Goal: Task Accomplishment & Management: Manage account settings

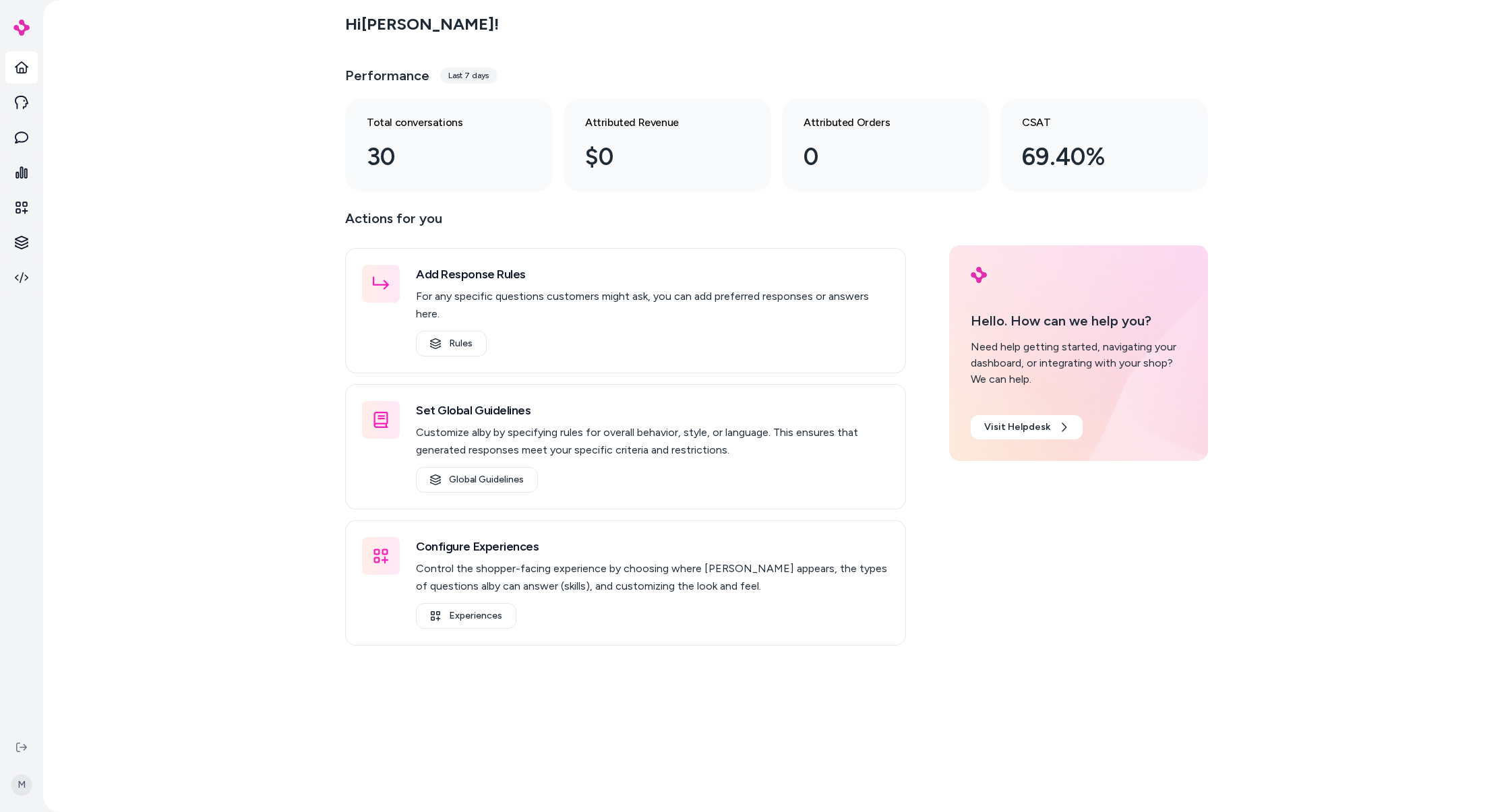
click at [741, 216] on p "Actions for you" at bounding box center [625, 223] width 561 height 32
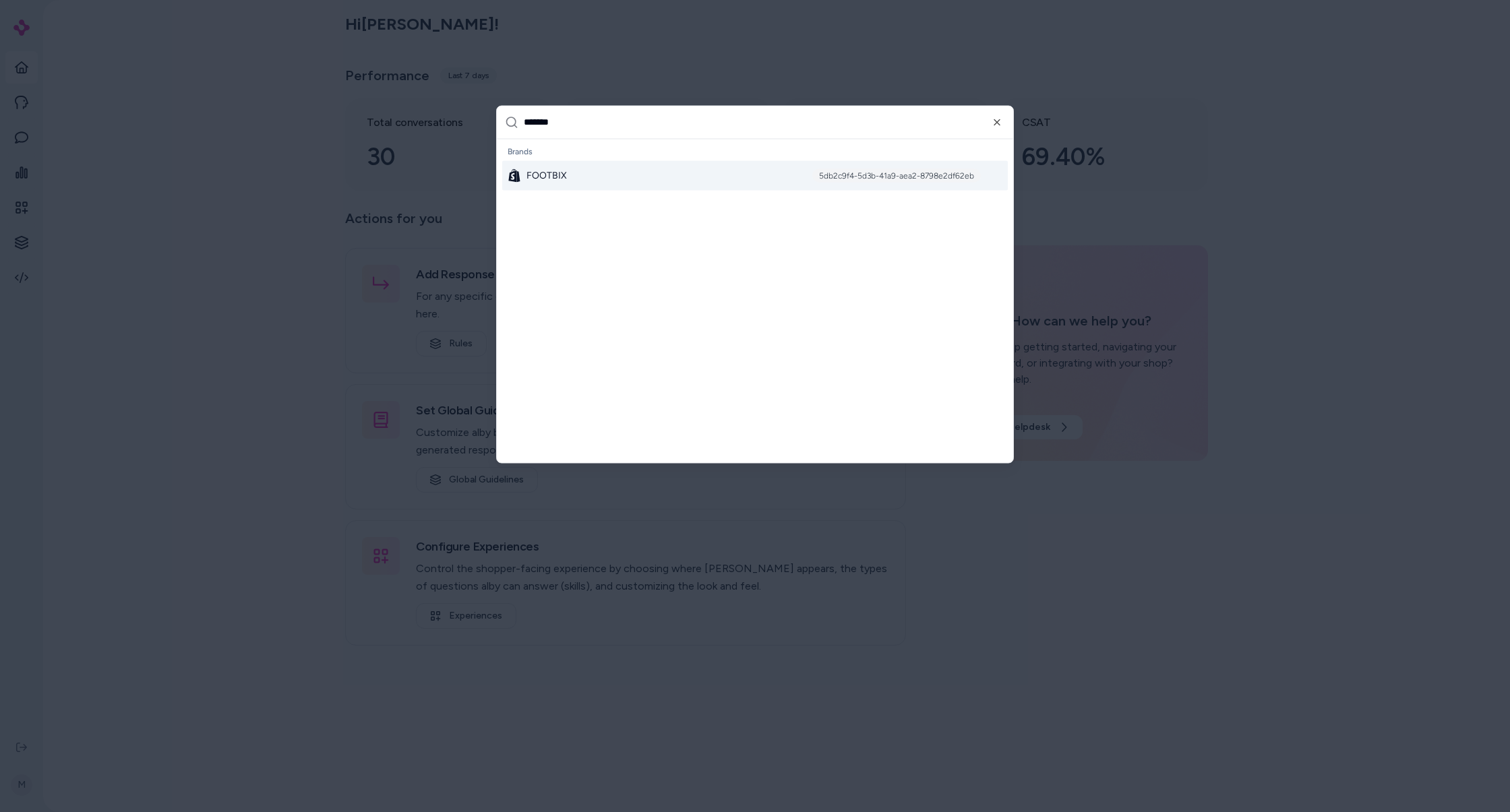
type input "*******"
click at [744, 176] on div "FOOTBIX 5db2c9f4-5d3b-41a9-aea2-8798e2df62eb" at bounding box center [755, 175] width 506 height 29
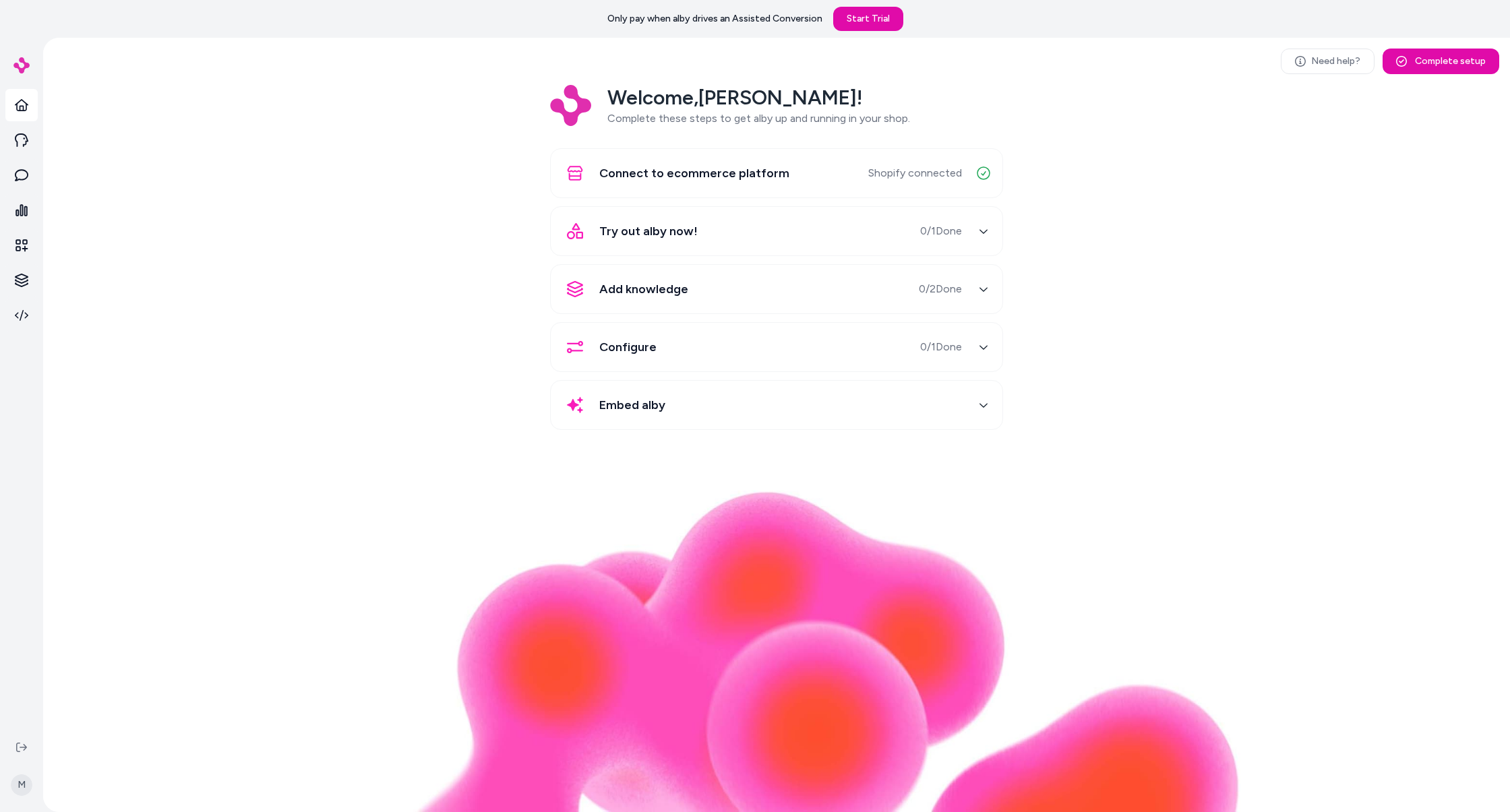
click at [1141, 158] on div "Welcome, Matt ! Complete these steps to get alby up and running in your shop. C…" at bounding box center [776, 267] width 1445 height 364
click at [27, 246] on icon at bounding box center [21, 245] width 13 height 13
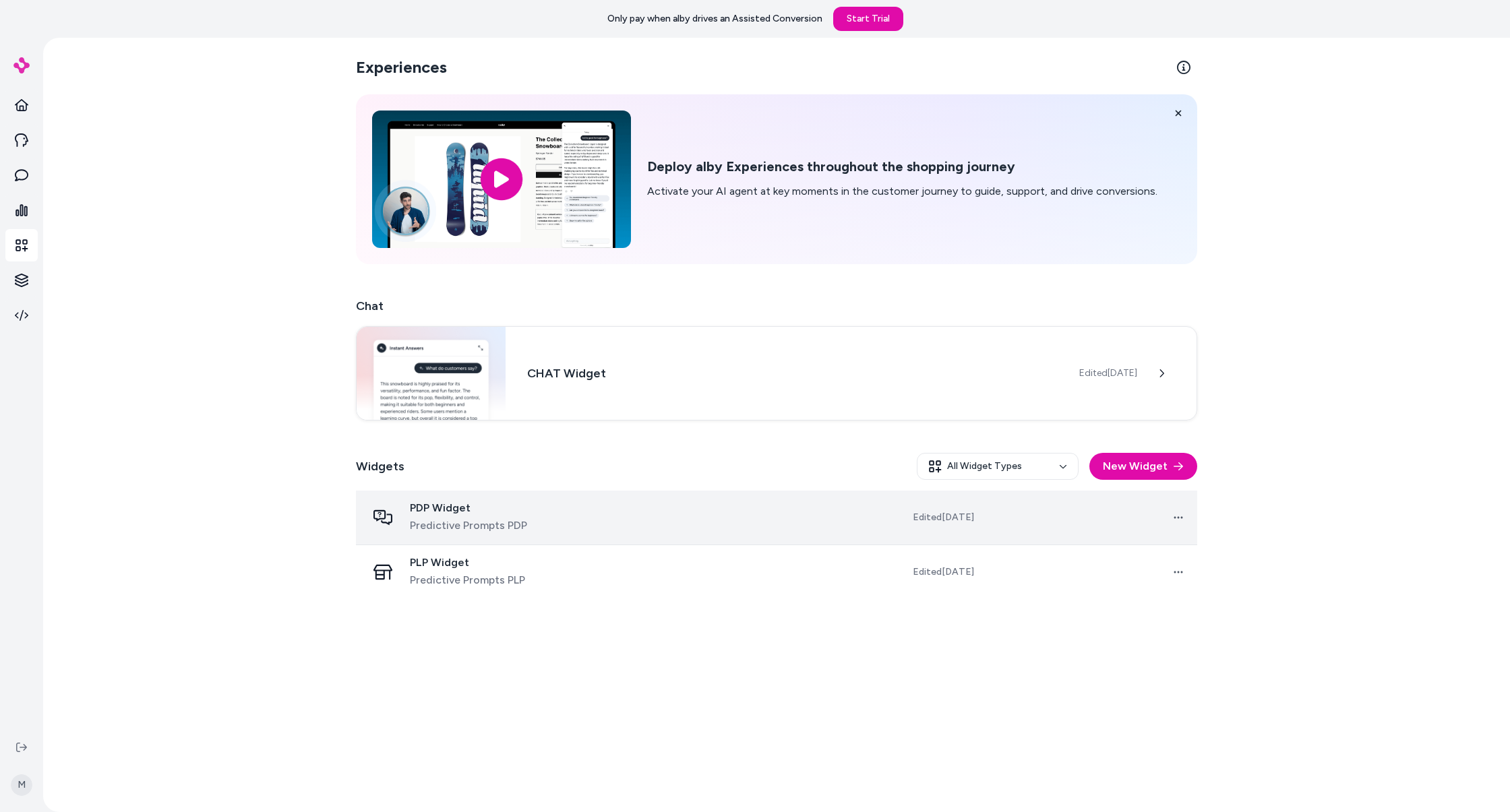
click at [688, 518] on td at bounding box center [704, 518] width 212 height 55
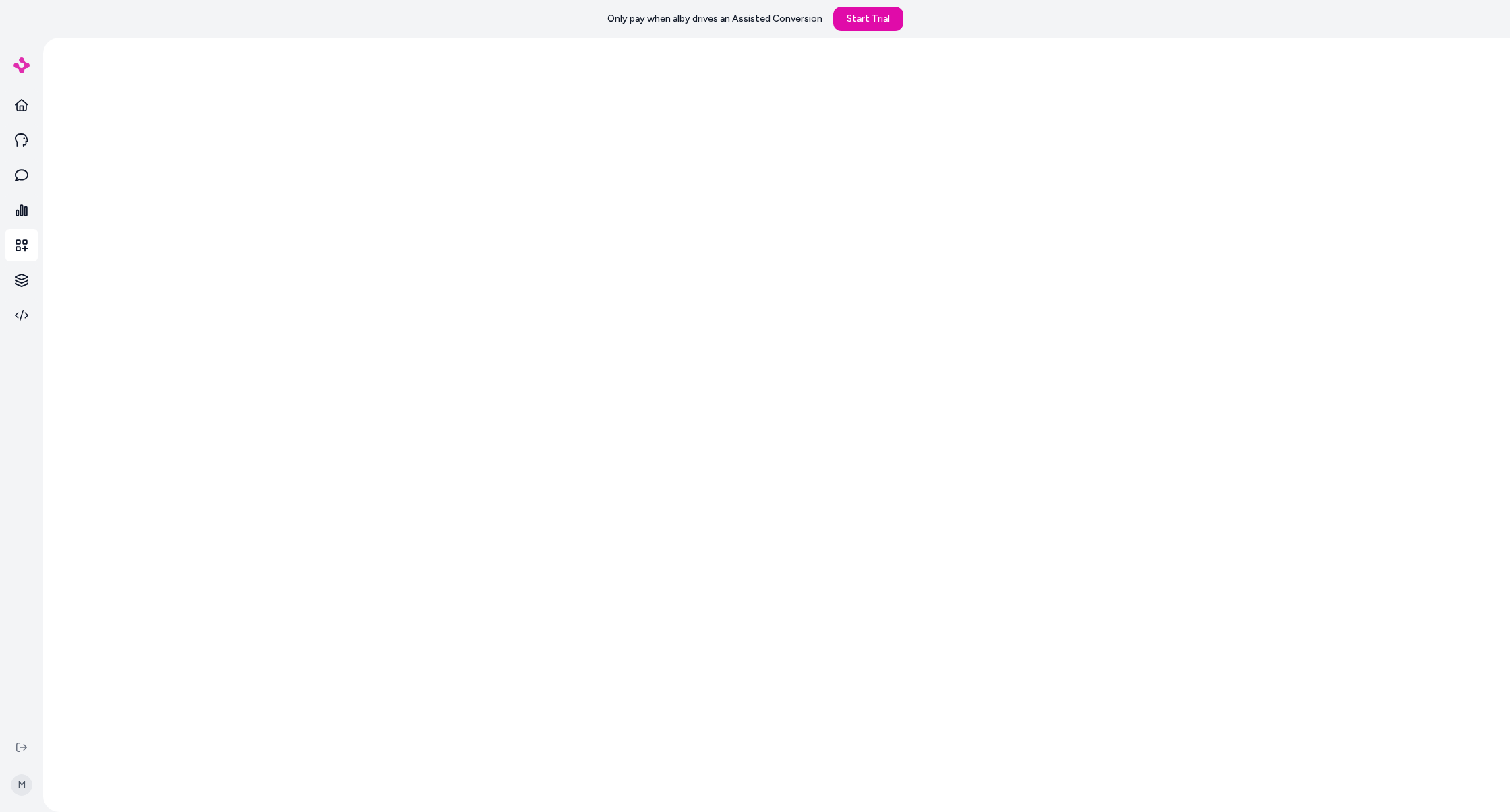
click at [656, 515] on div at bounding box center [777, 425] width 1467 height 774
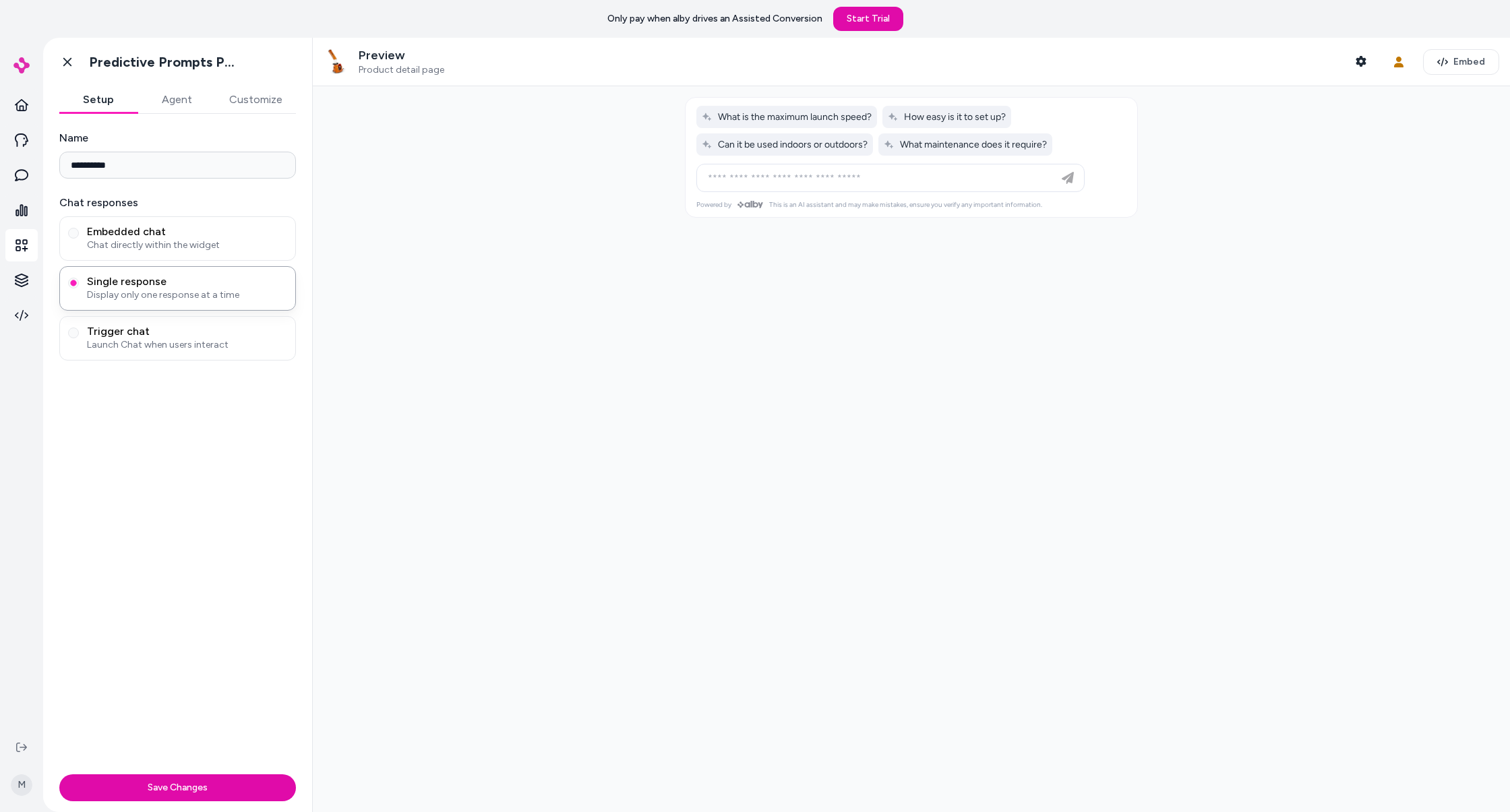
click at [1141, 104] on div at bounding box center [911, 449] width 1197 height 725
click at [244, 84] on div "Go back Predictive Prompts PDP" at bounding box center [178, 62] width 269 height 48
click at [248, 99] on button "Customize" at bounding box center [256, 99] width 81 height 27
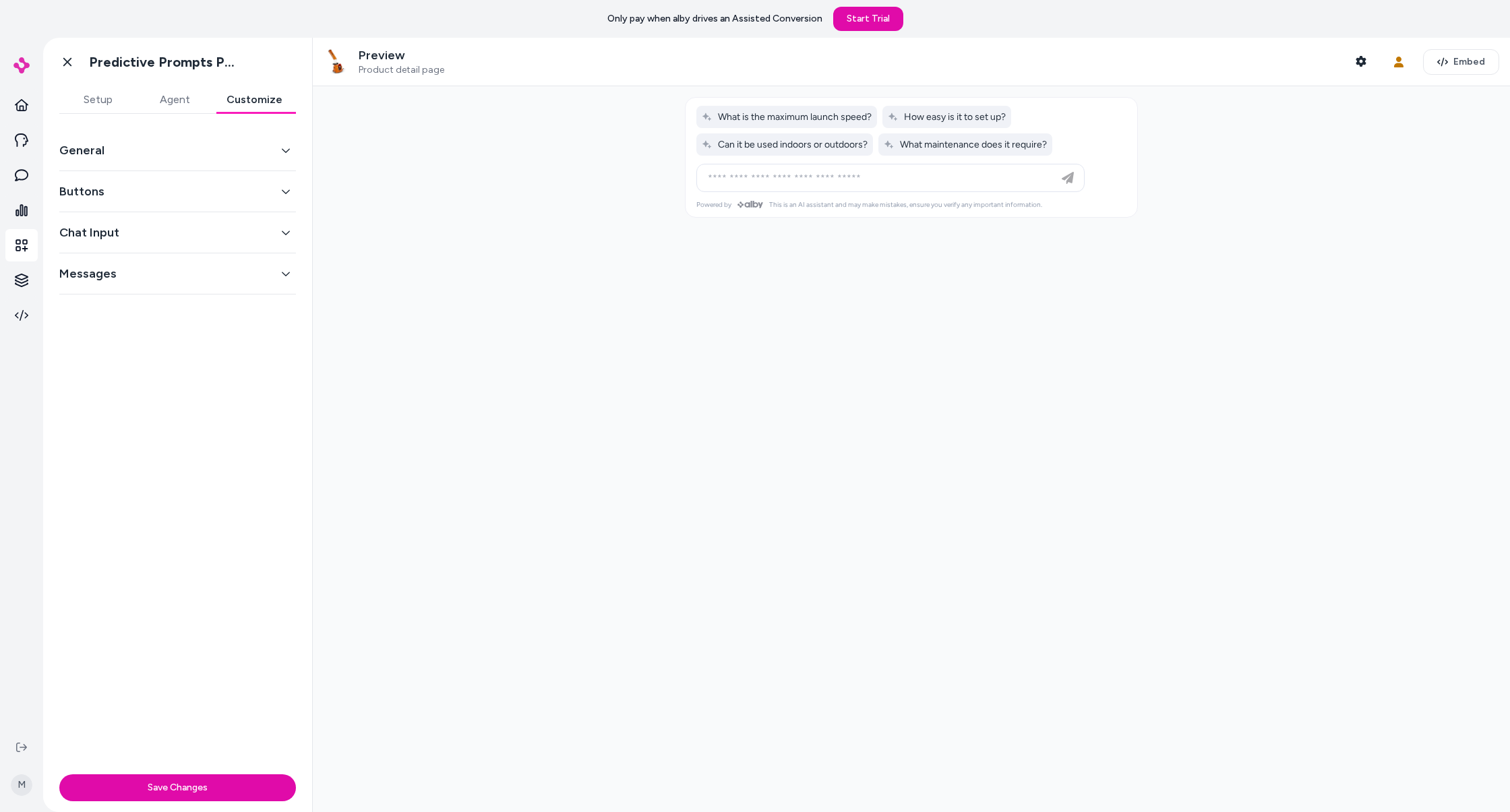
click at [202, 143] on button "General" at bounding box center [178, 150] width 237 height 19
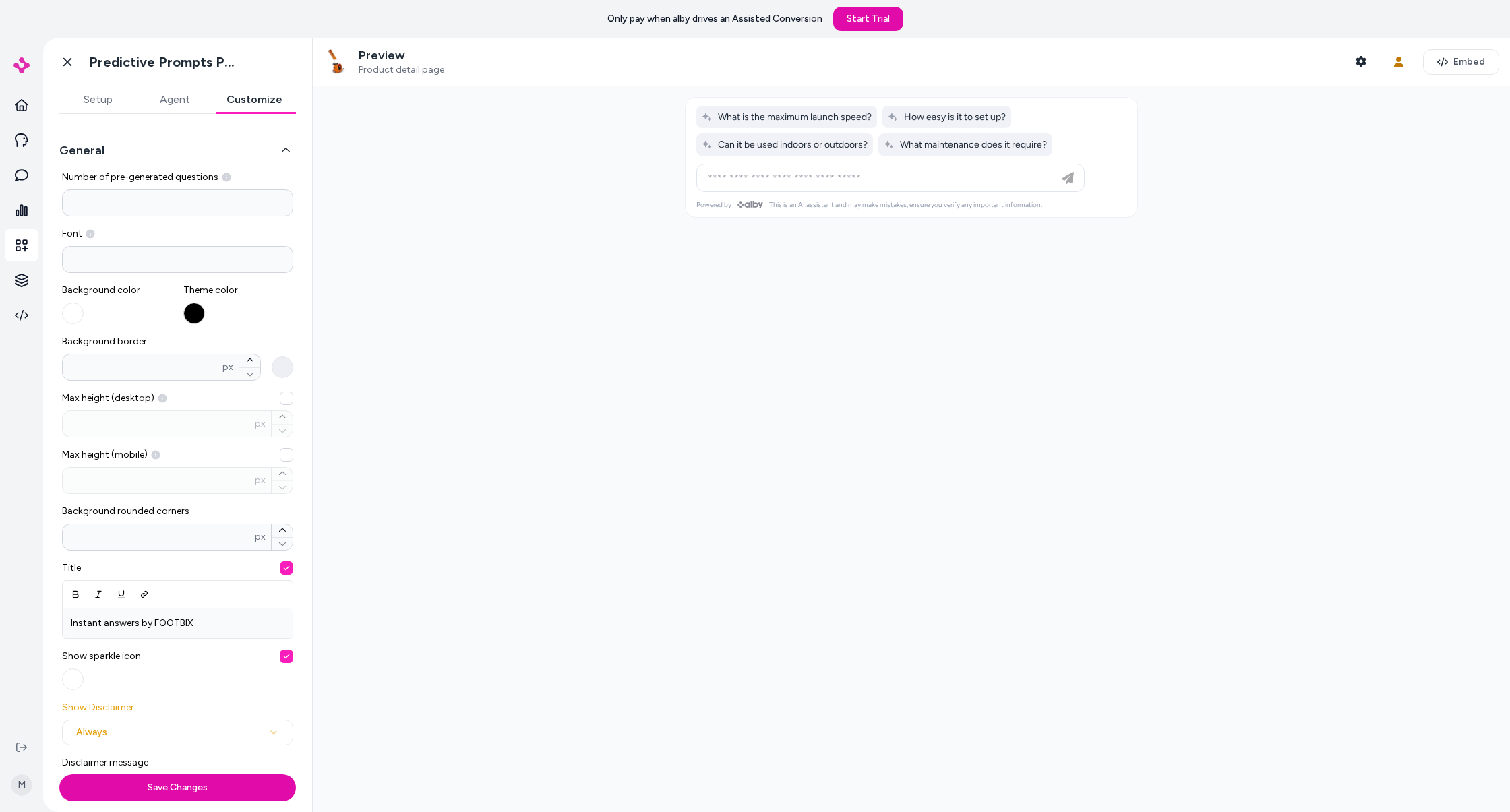
scroll to position [260, 0]
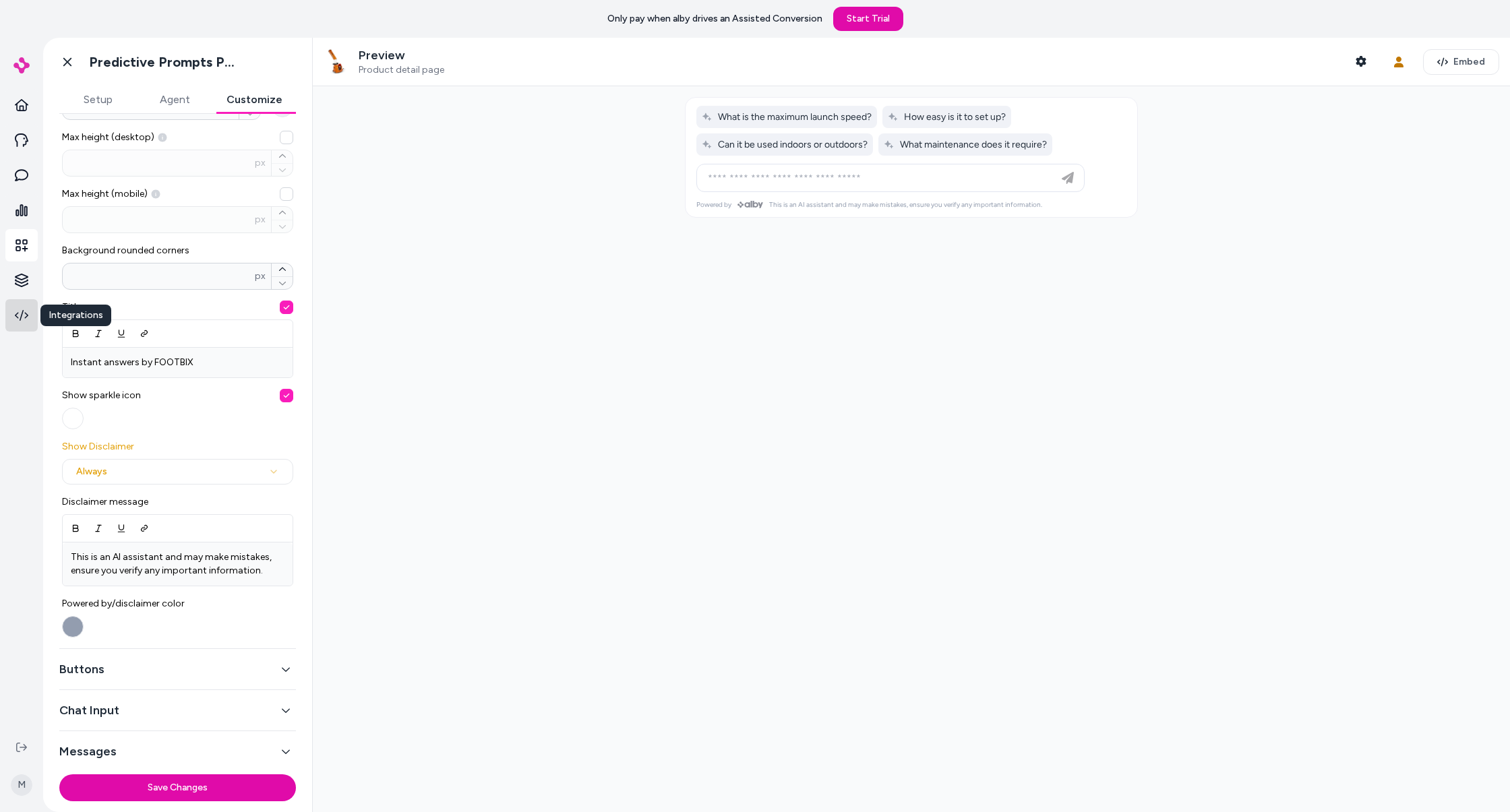
click at [22, 309] on icon at bounding box center [21, 315] width 13 height 13
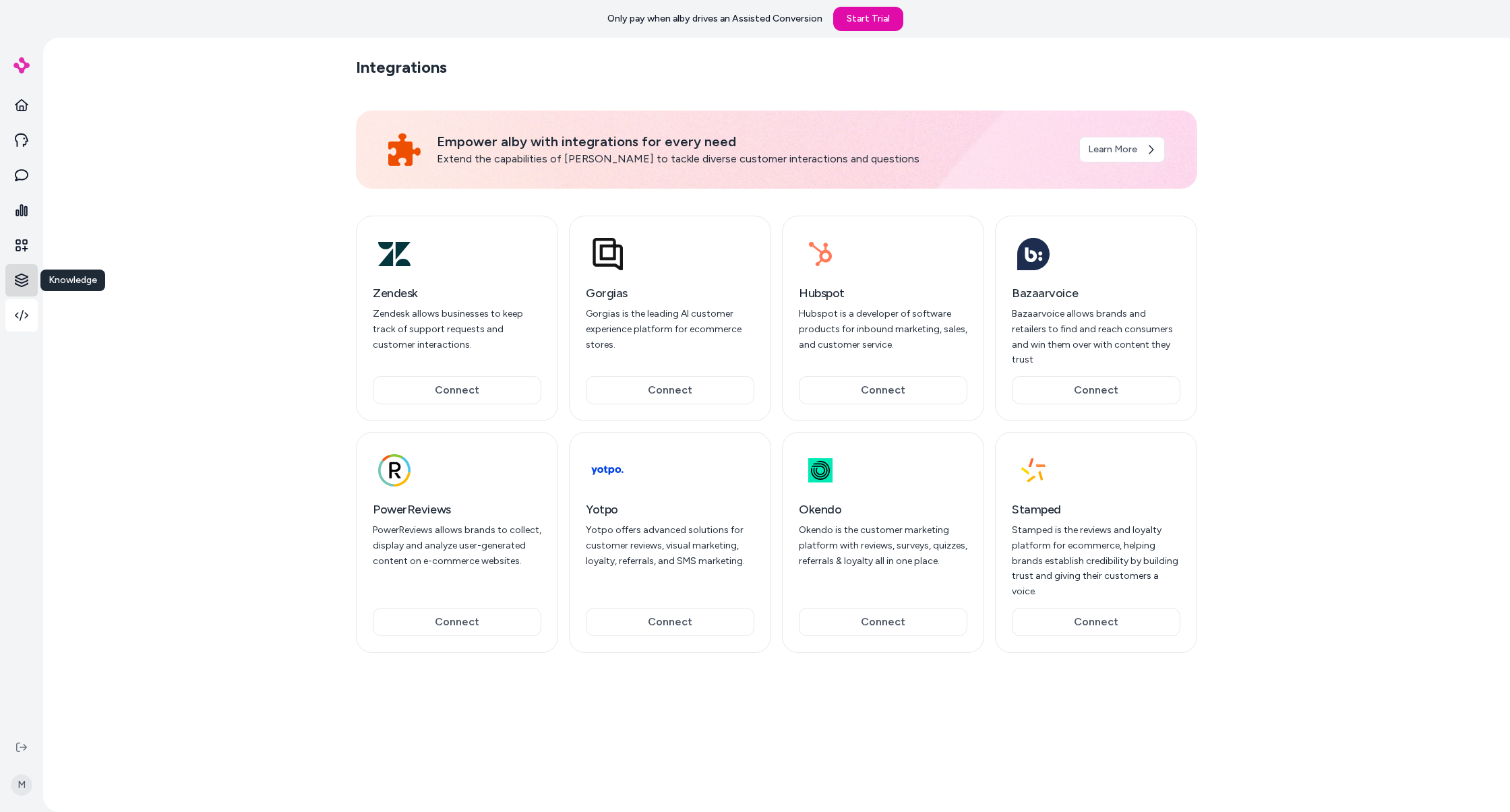
click at [17, 272] on html "Only pay when alby drives an Assisted Conversion Start Trial Knowledge Knowledg…" at bounding box center [755, 406] width 1510 height 812
click at [20, 232] on html "Only pay when alby drives an Assisted Conversion Start Trial M Integrations Emp…" at bounding box center [755, 406] width 1510 height 812
click at [21, 239] on icon at bounding box center [21, 245] width 13 height 13
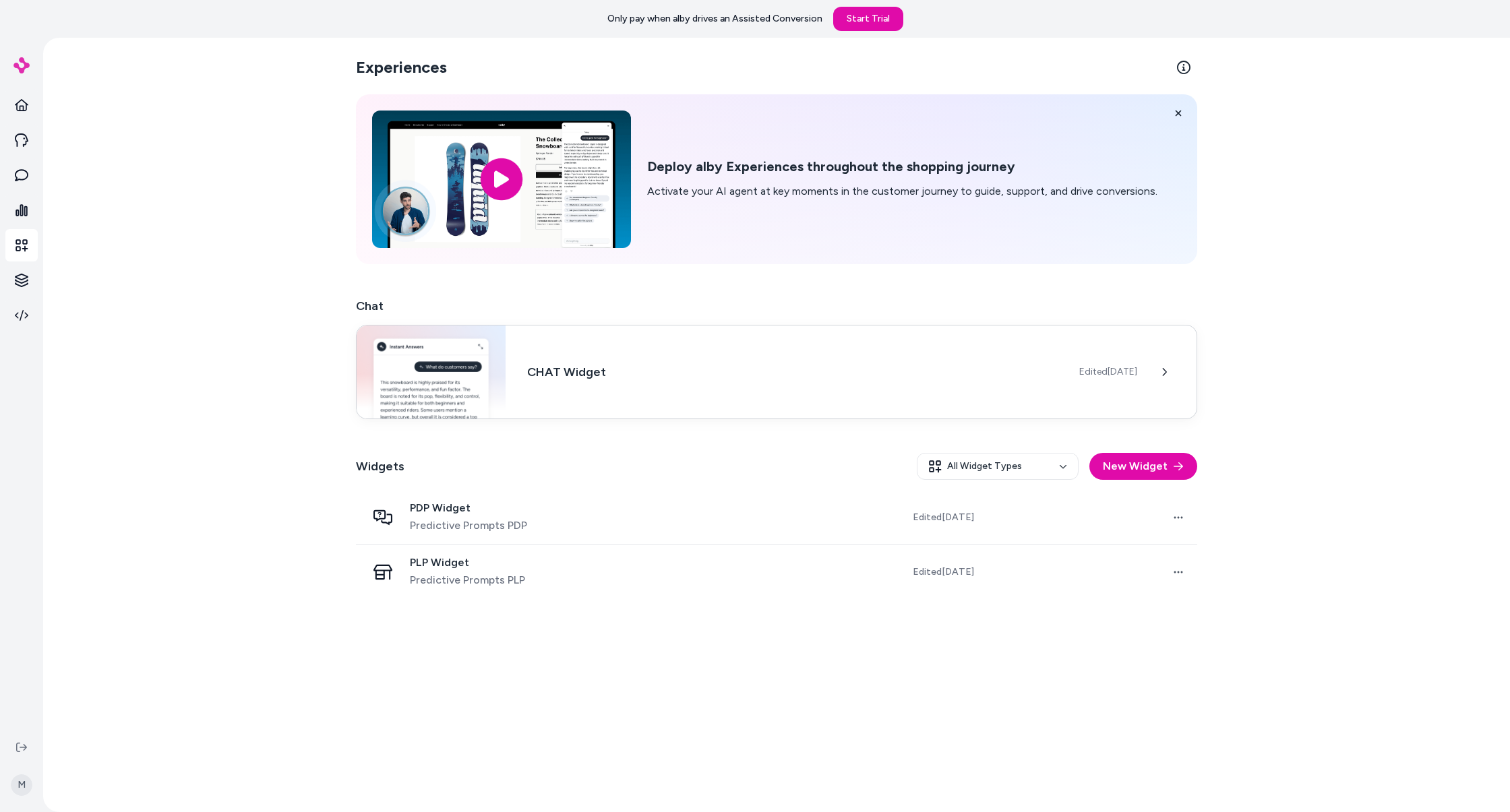
click at [678, 373] on h3 "CHAT Widget" at bounding box center [792, 372] width 530 height 19
click at [1138, 375] on div "Edited Aug 19, 2025" at bounding box center [1137, 372] width 117 height 27
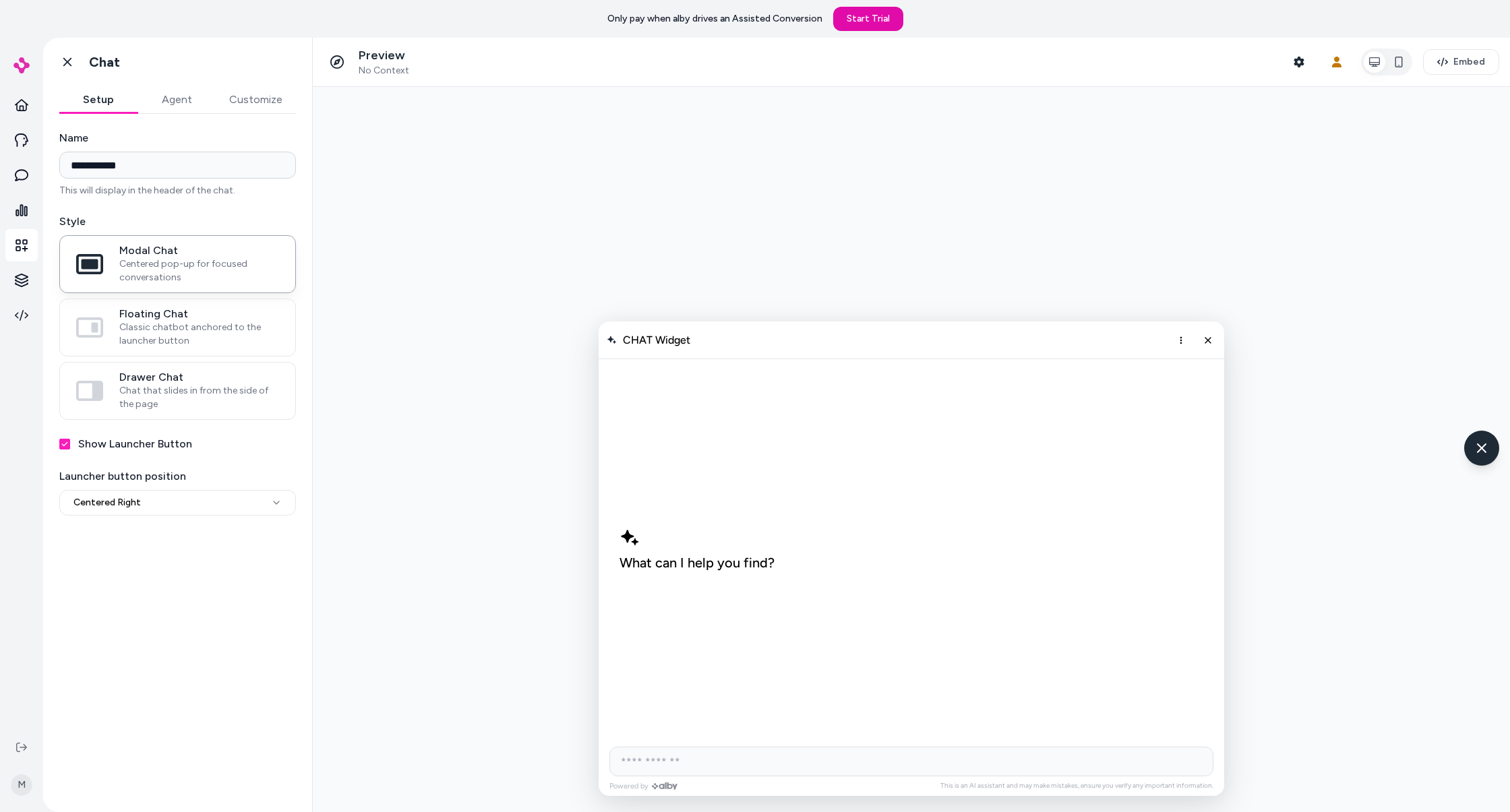
click at [260, 94] on button "Customize" at bounding box center [256, 99] width 81 height 27
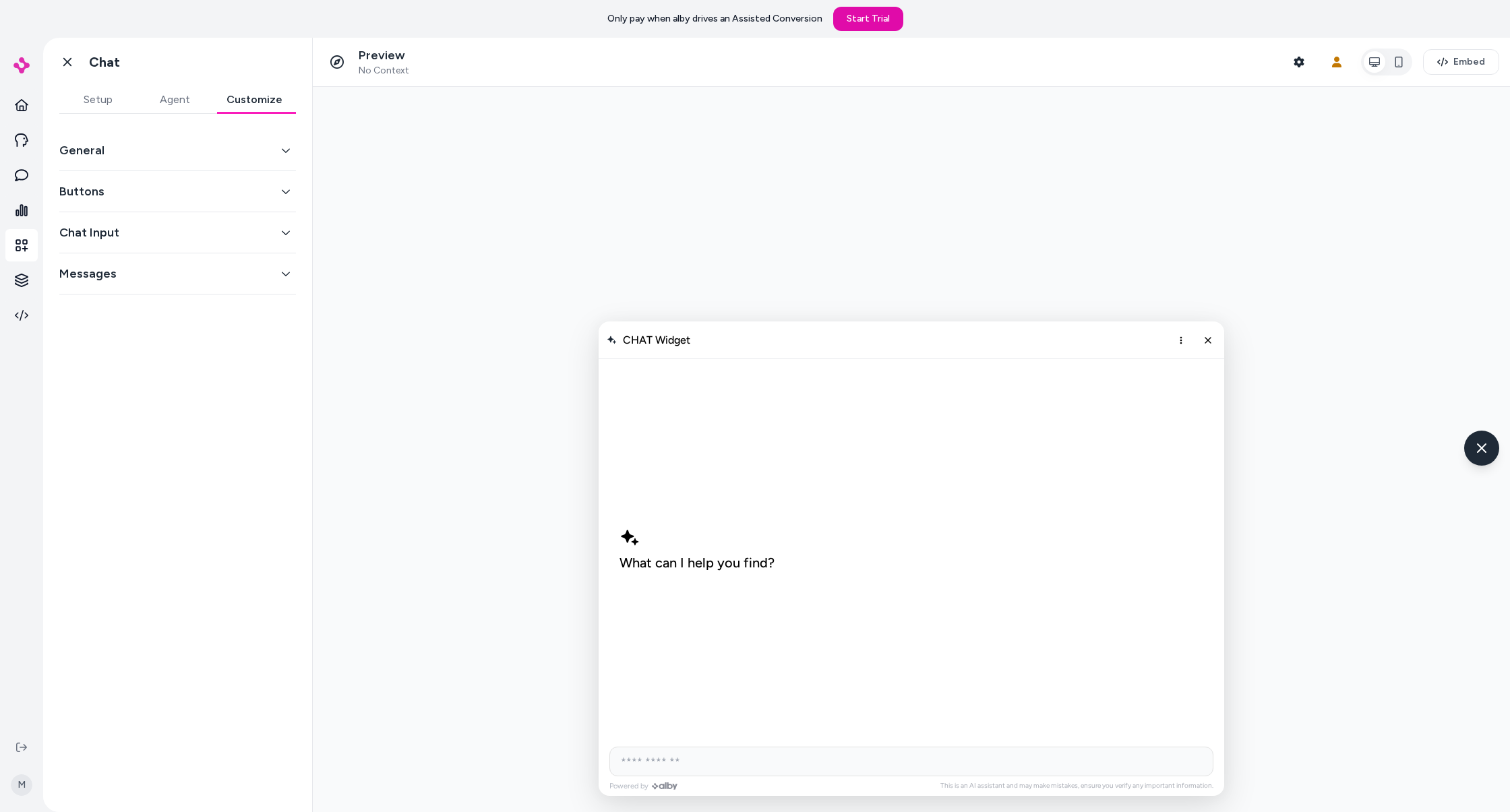
click at [97, 98] on button "Setup" at bounding box center [98, 99] width 77 height 27
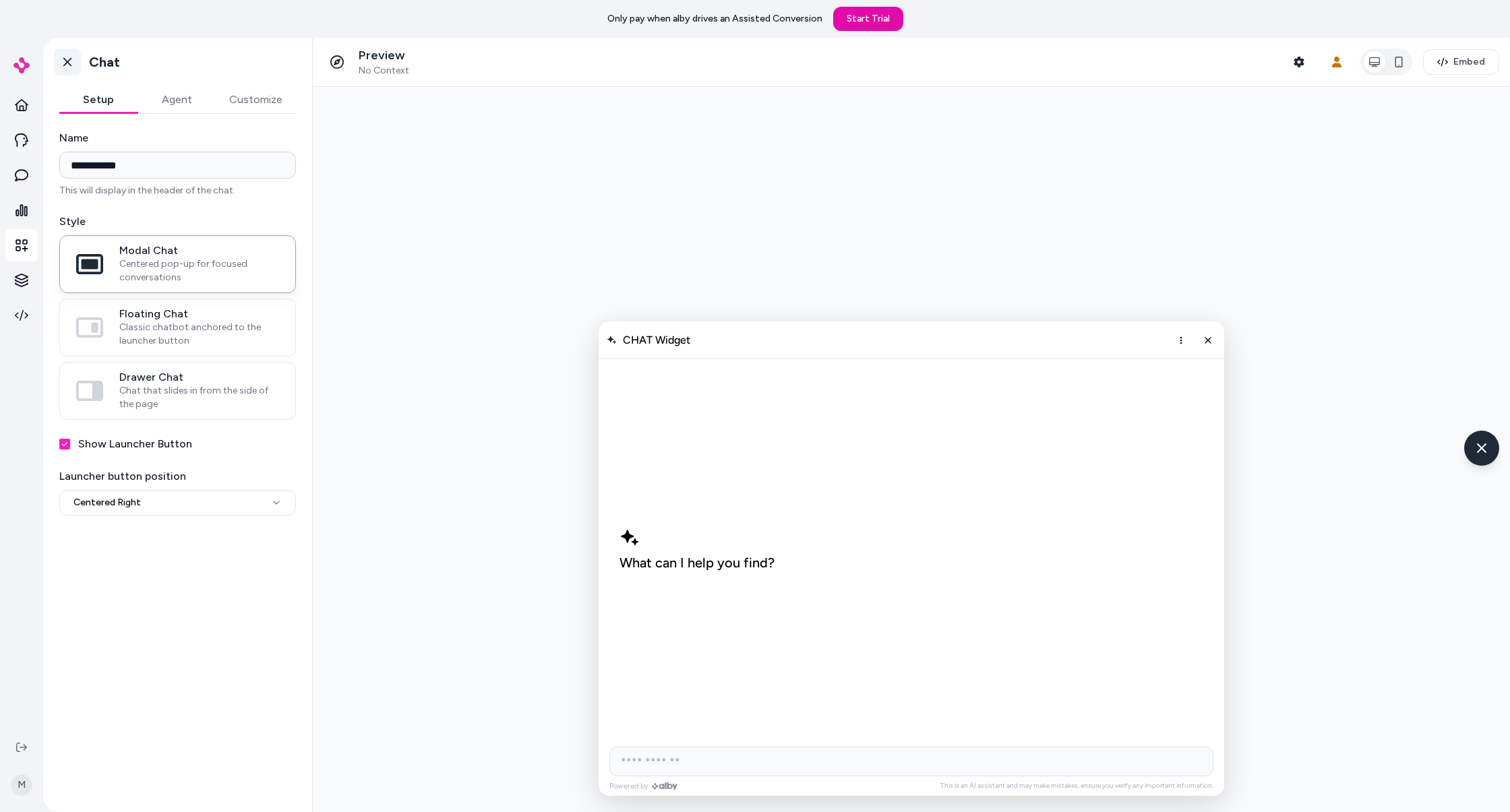
click at [67, 66] on icon at bounding box center [67, 62] width 13 height 13
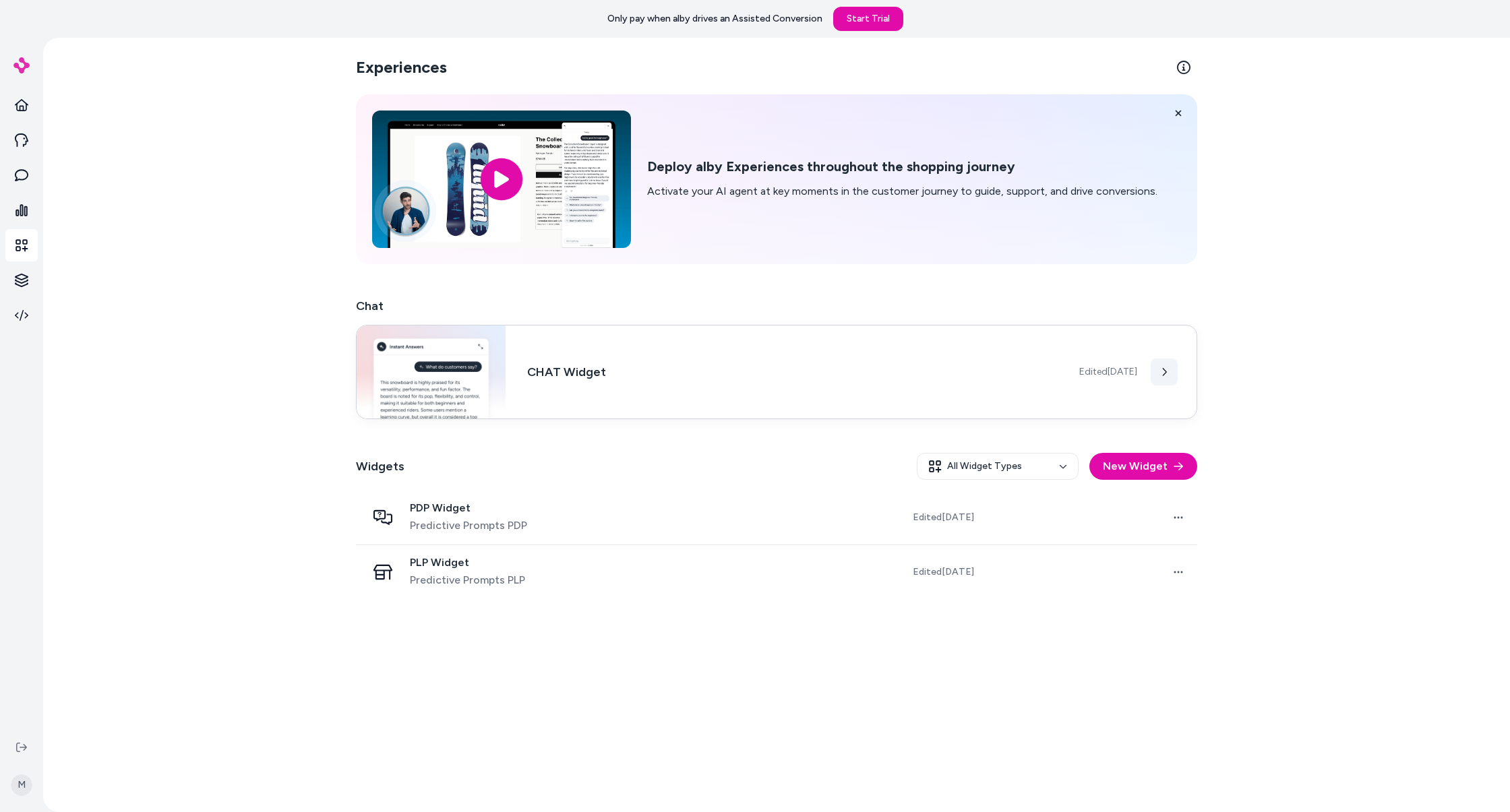
click at [1157, 368] on button at bounding box center [1164, 372] width 27 height 27
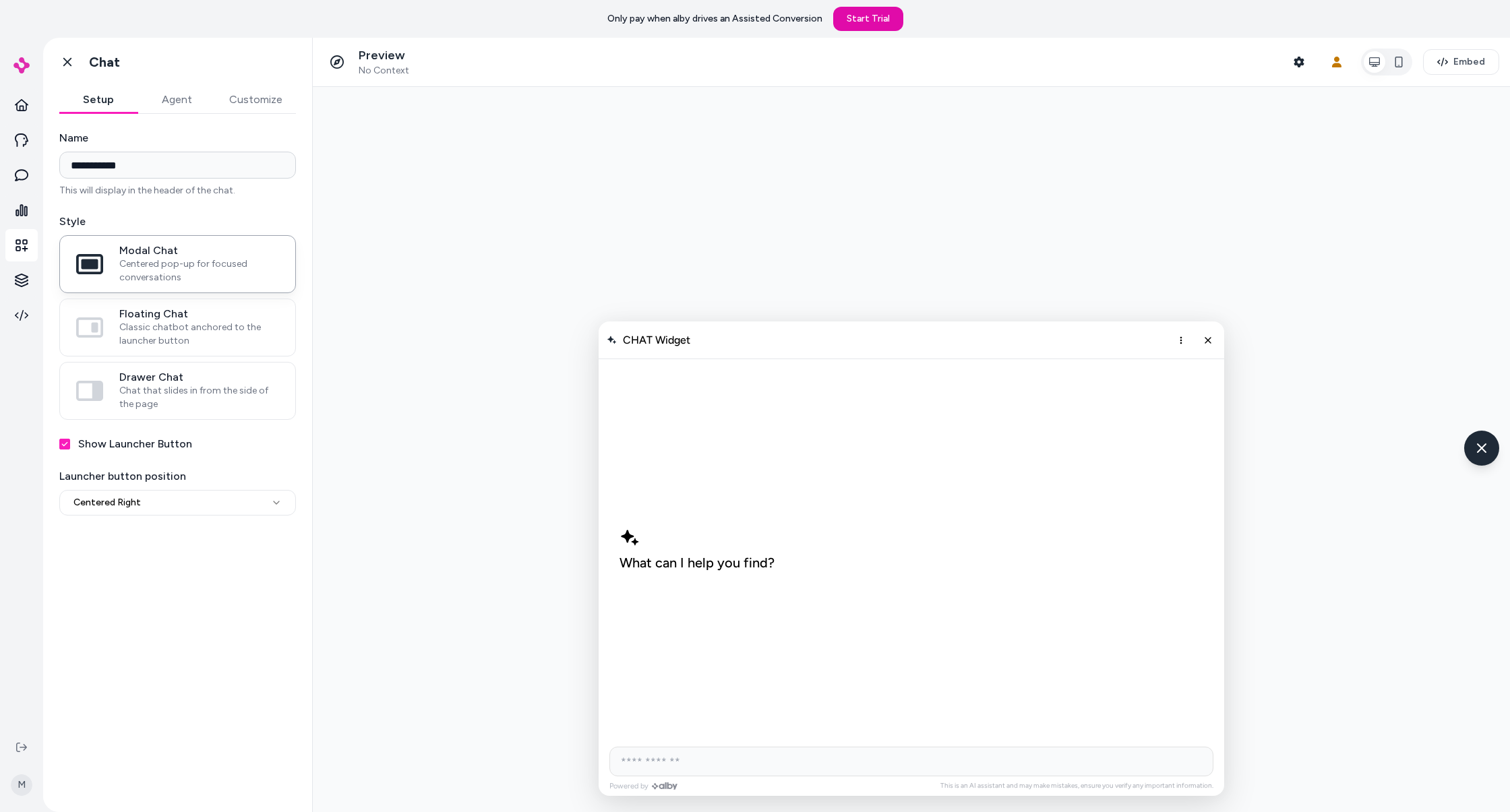
click at [176, 102] on button "Agent" at bounding box center [176, 99] width 78 height 27
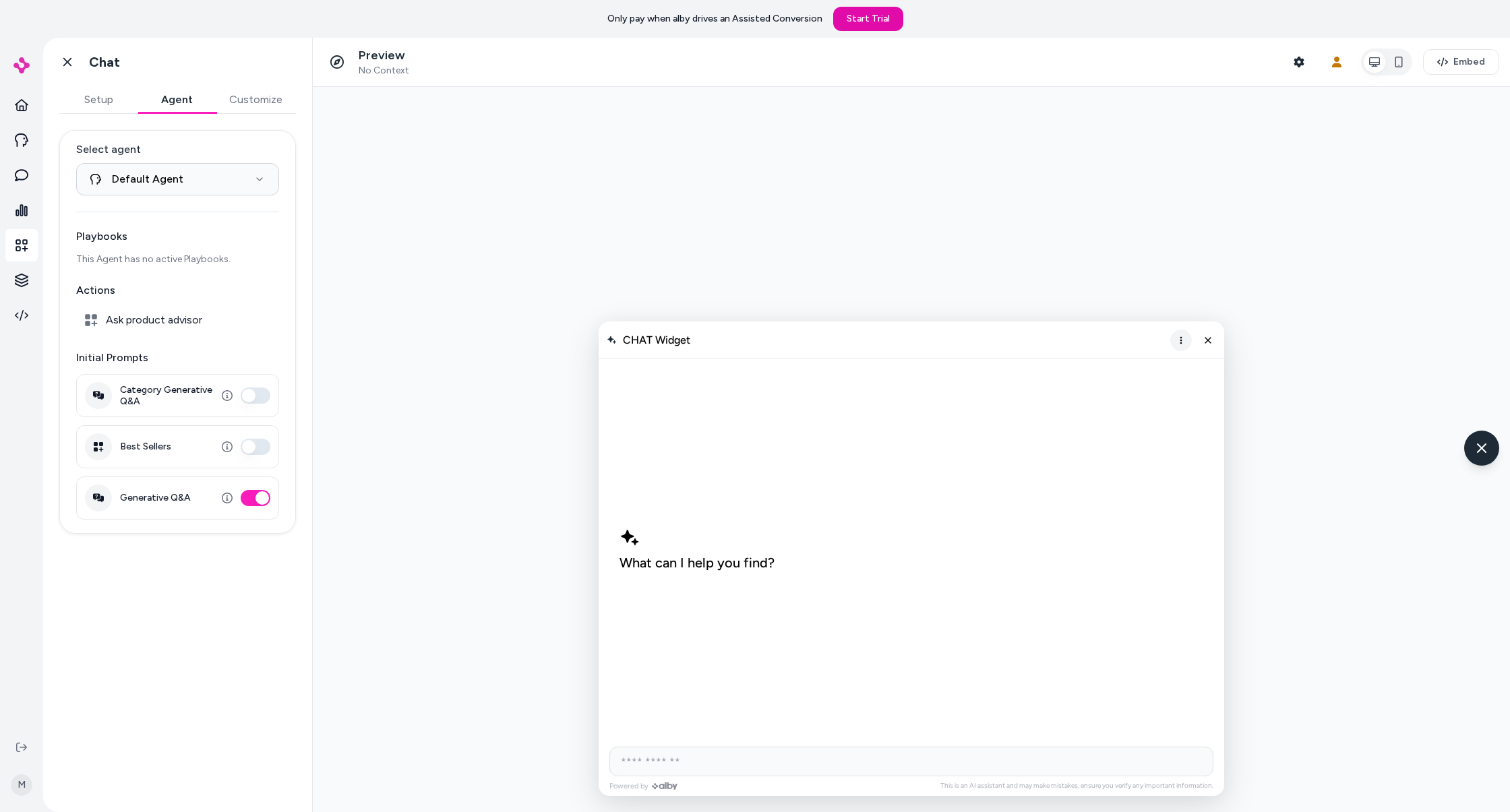
click at [1179, 336] on icon "More options" at bounding box center [1180, 340] width 11 height 10
click at [742, 538] on div "What can I help you find?" at bounding box center [696, 549] width 155 height 43
click at [81, 90] on button "Setup" at bounding box center [99, 99] width 78 height 27
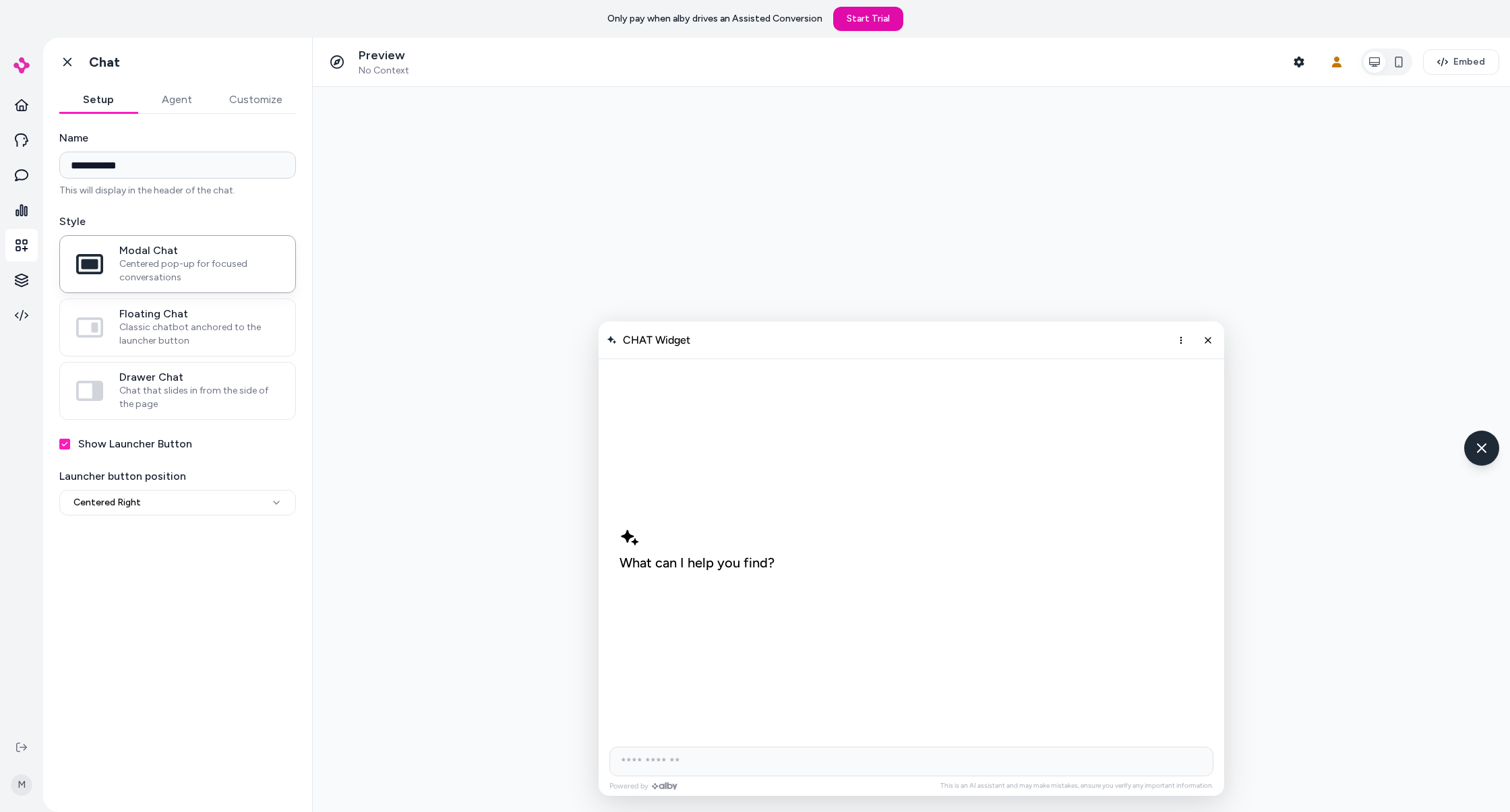
click at [263, 94] on button "Customize" at bounding box center [256, 99] width 81 height 27
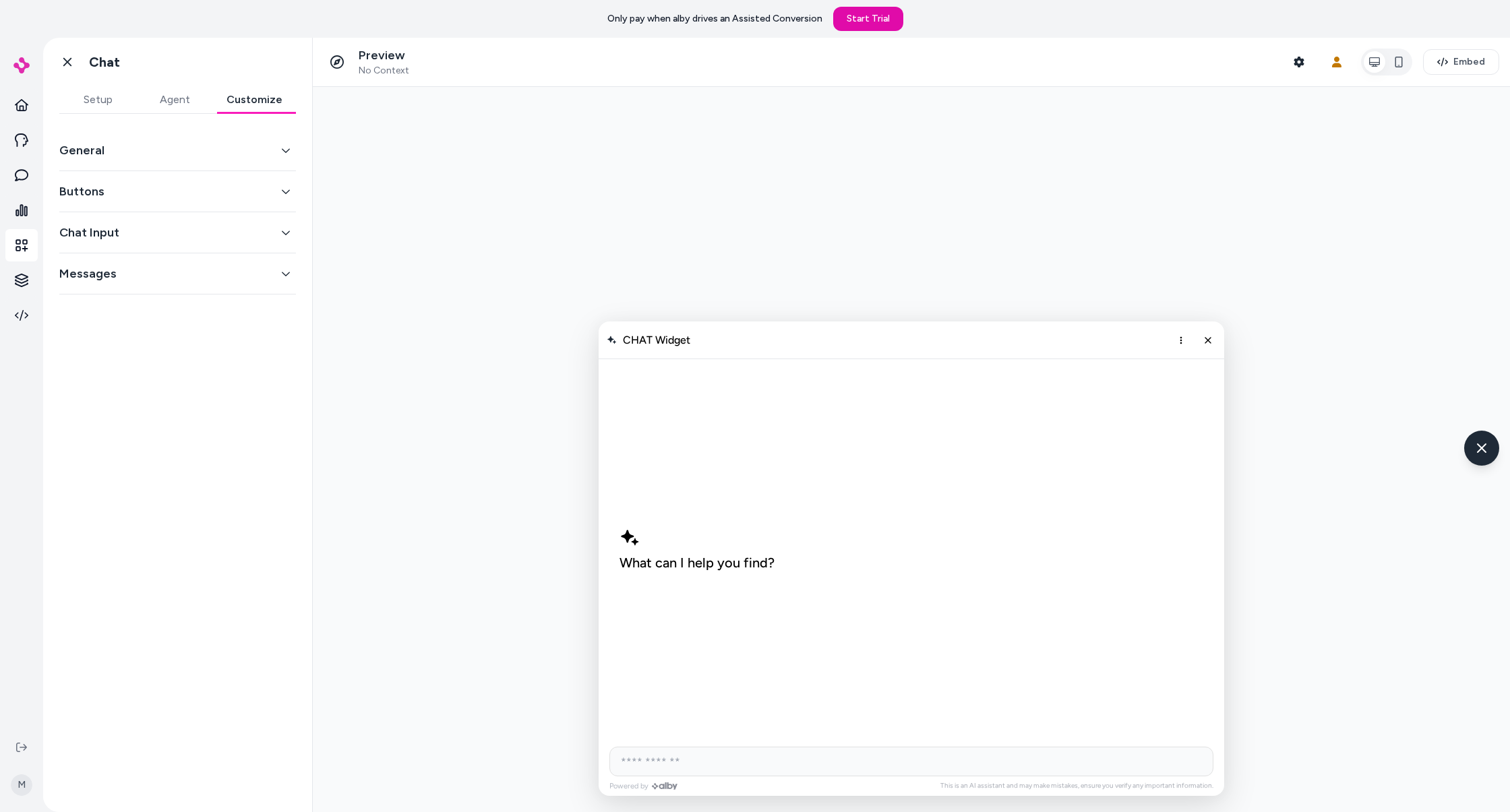
click at [257, 150] on button "General" at bounding box center [178, 150] width 237 height 19
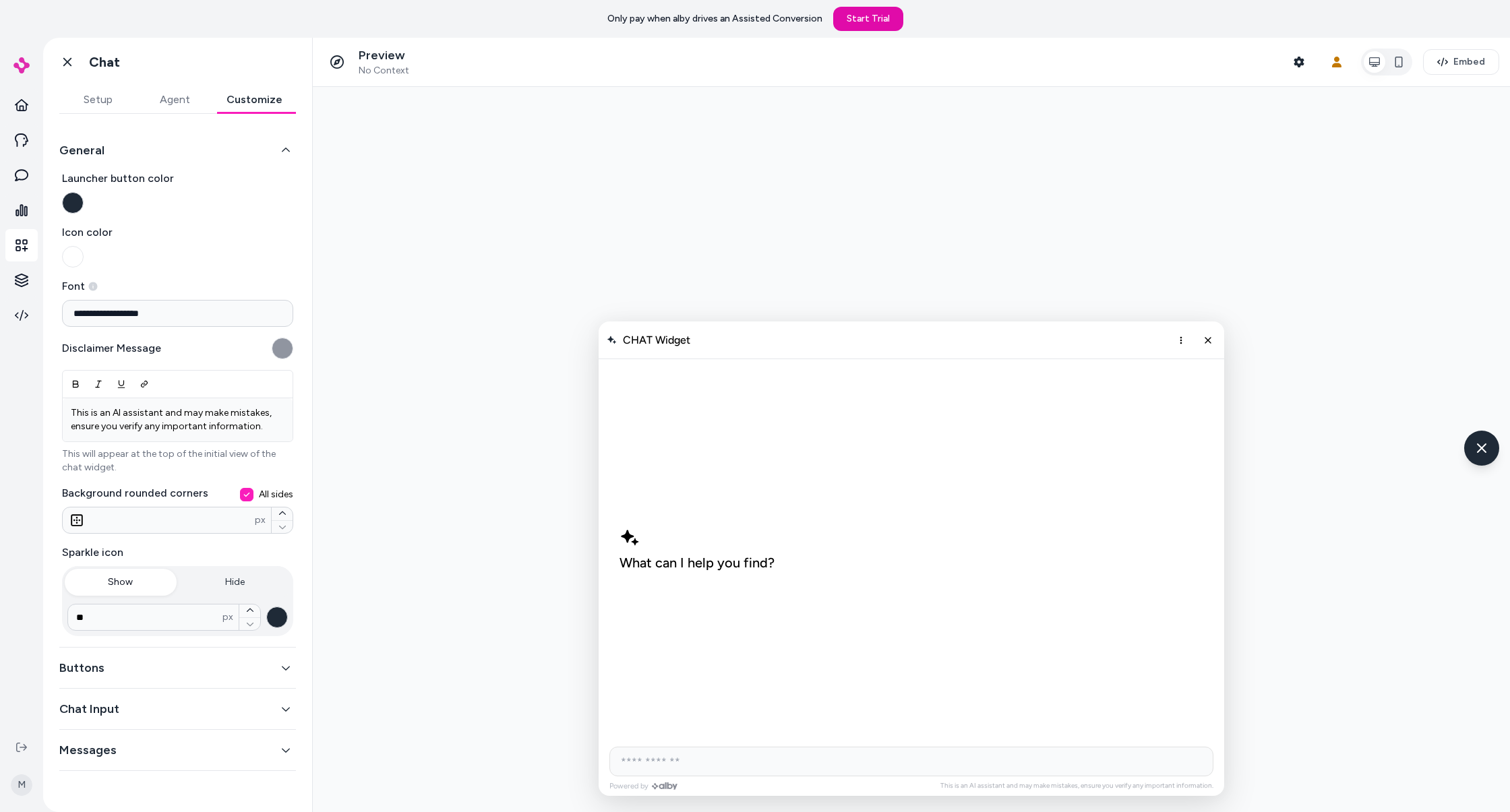
click at [71, 203] on button "Launcher button color" at bounding box center [73, 202] width 22 height 22
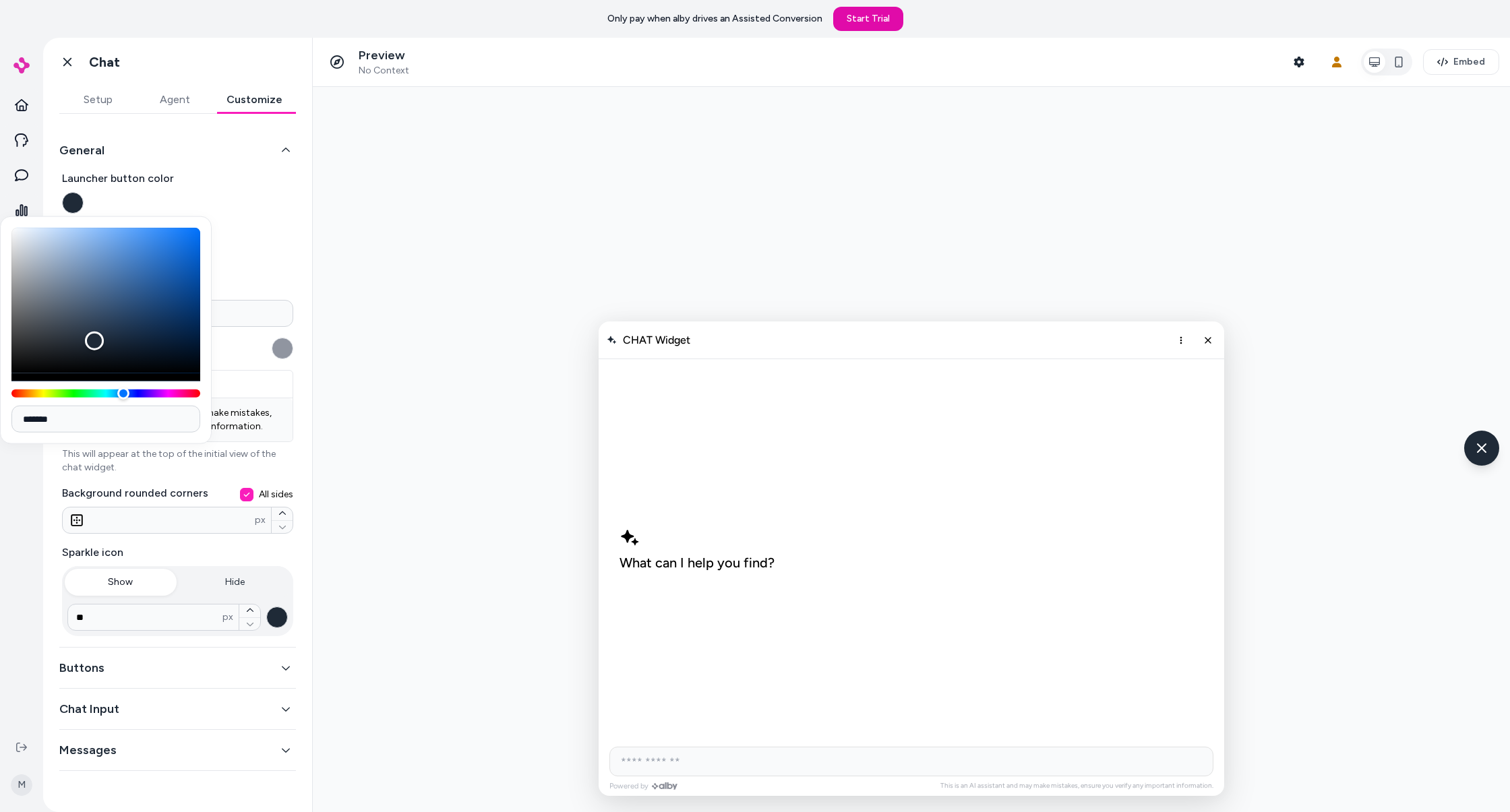
click at [304, 169] on div "**********" at bounding box center [178, 455] width 269 height 682
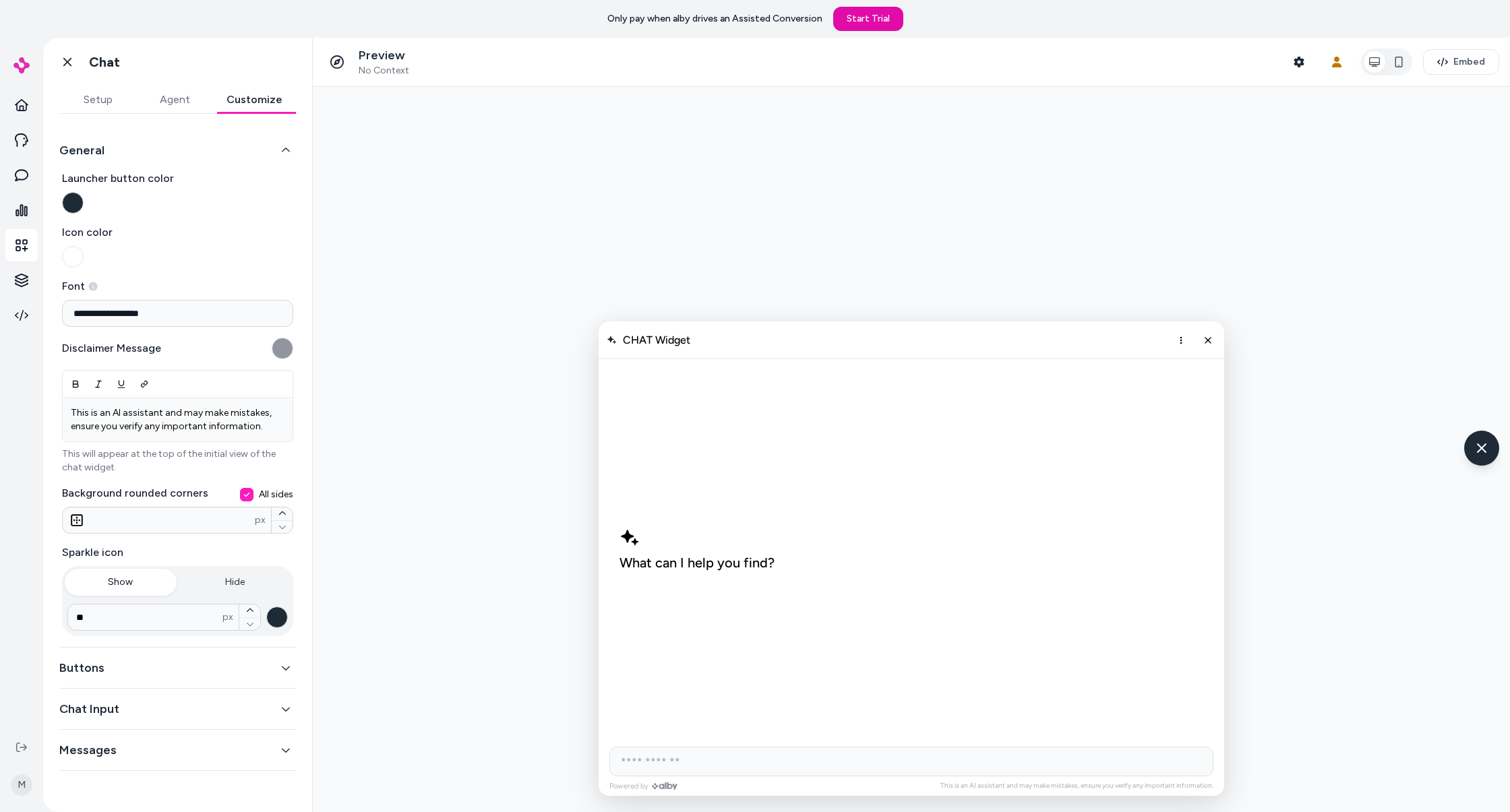
click at [261, 673] on button "Buttons" at bounding box center [178, 667] width 237 height 19
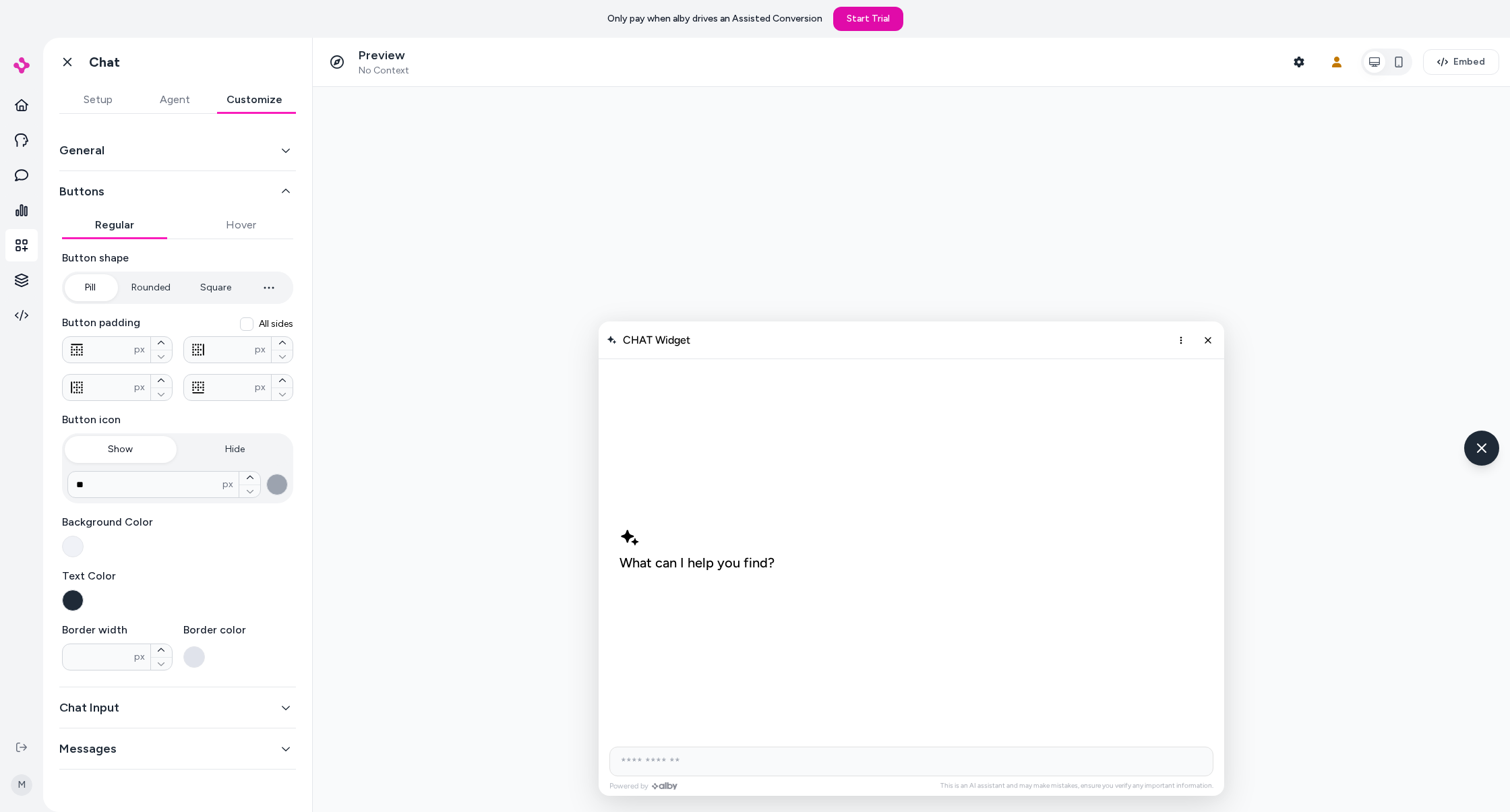
click at [272, 694] on div "Chat Input" at bounding box center [178, 708] width 237 height 41
click at [253, 709] on button "Chat Input" at bounding box center [178, 707] width 237 height 19
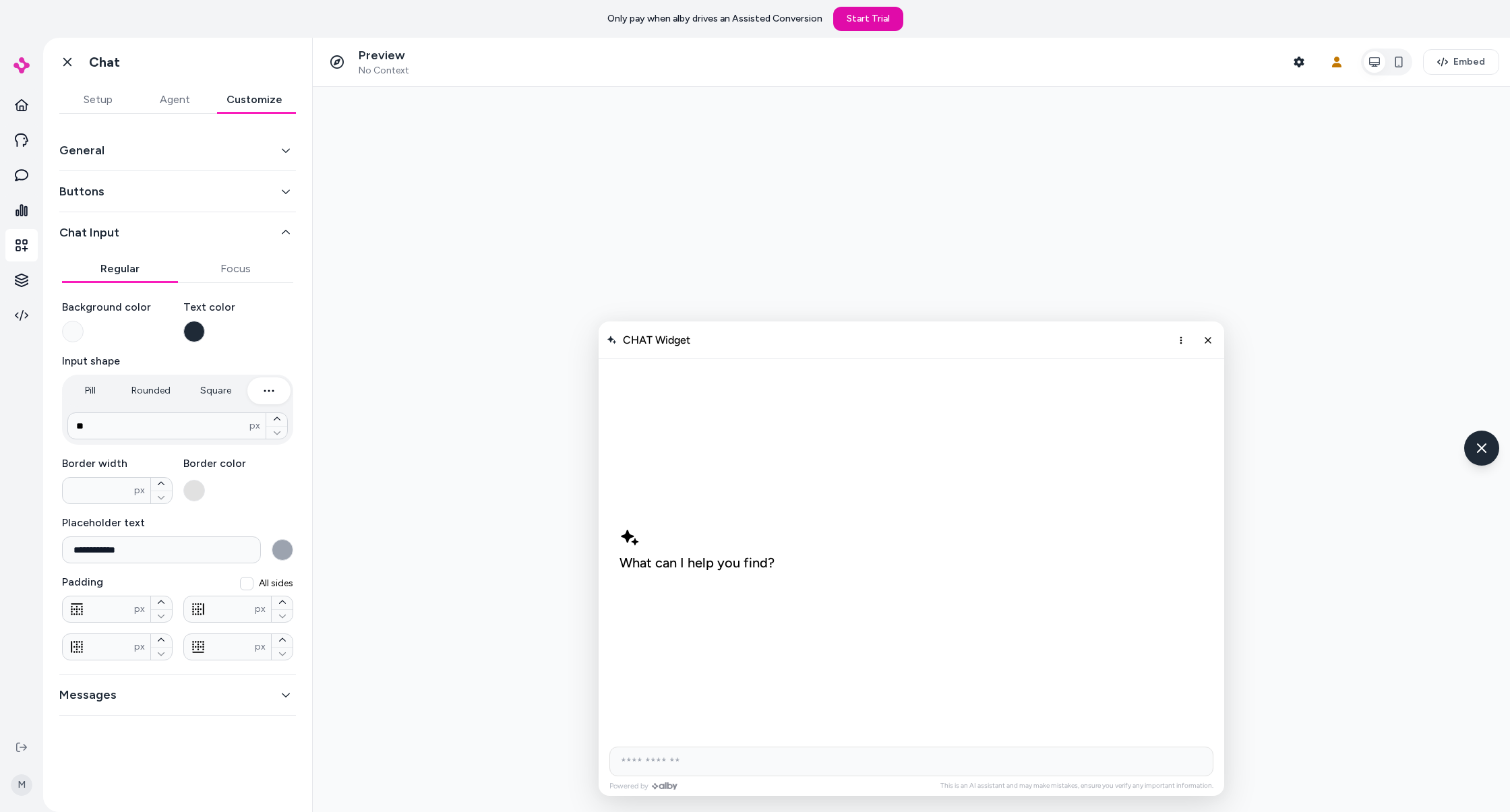
click at [224, 694] on button "Messages" at bounding box center [178, 694] width 237 height 19
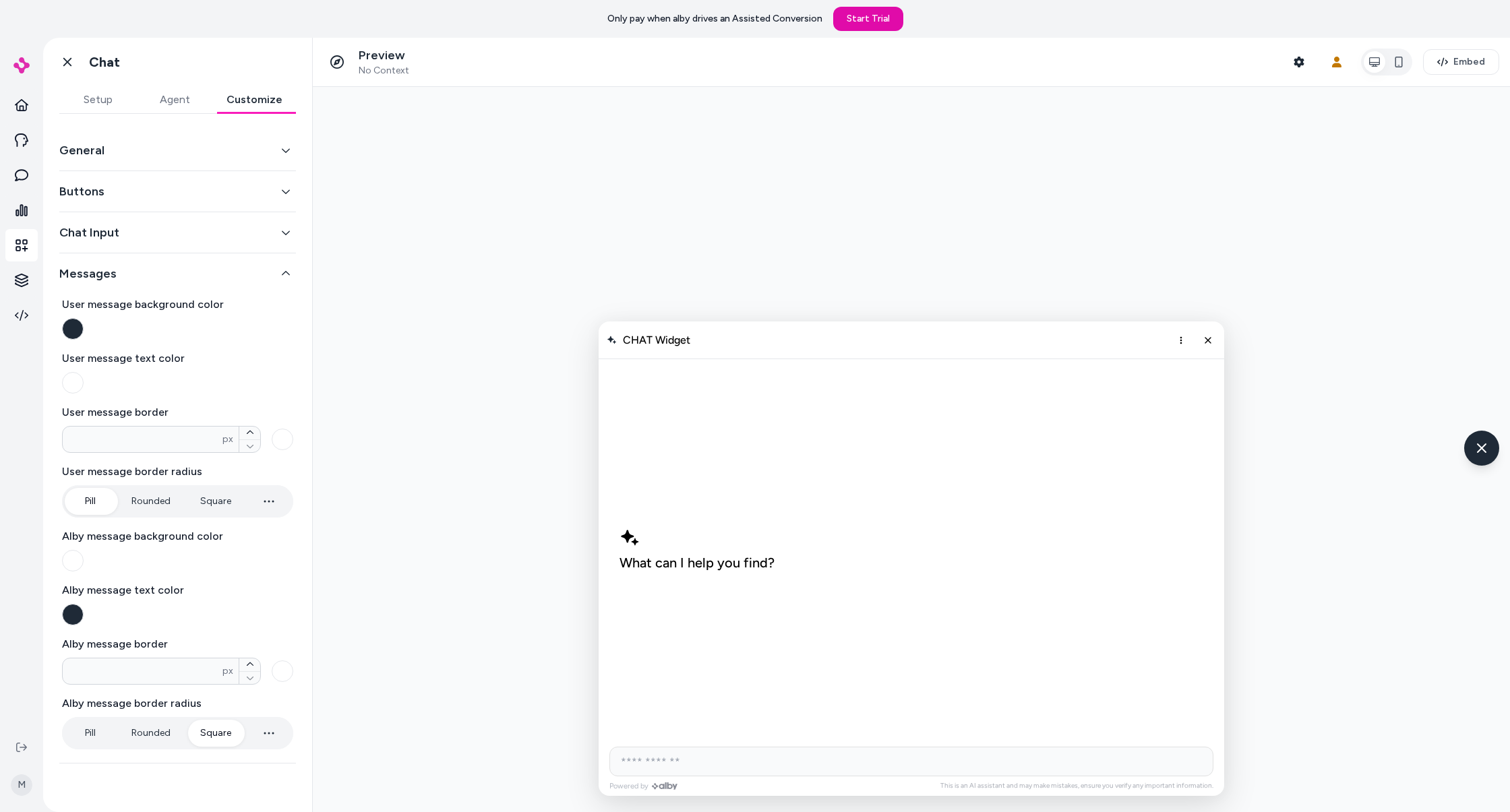
click at [113, 100] on button "Setup" at bounding box center [98, 99] width 77 height 27
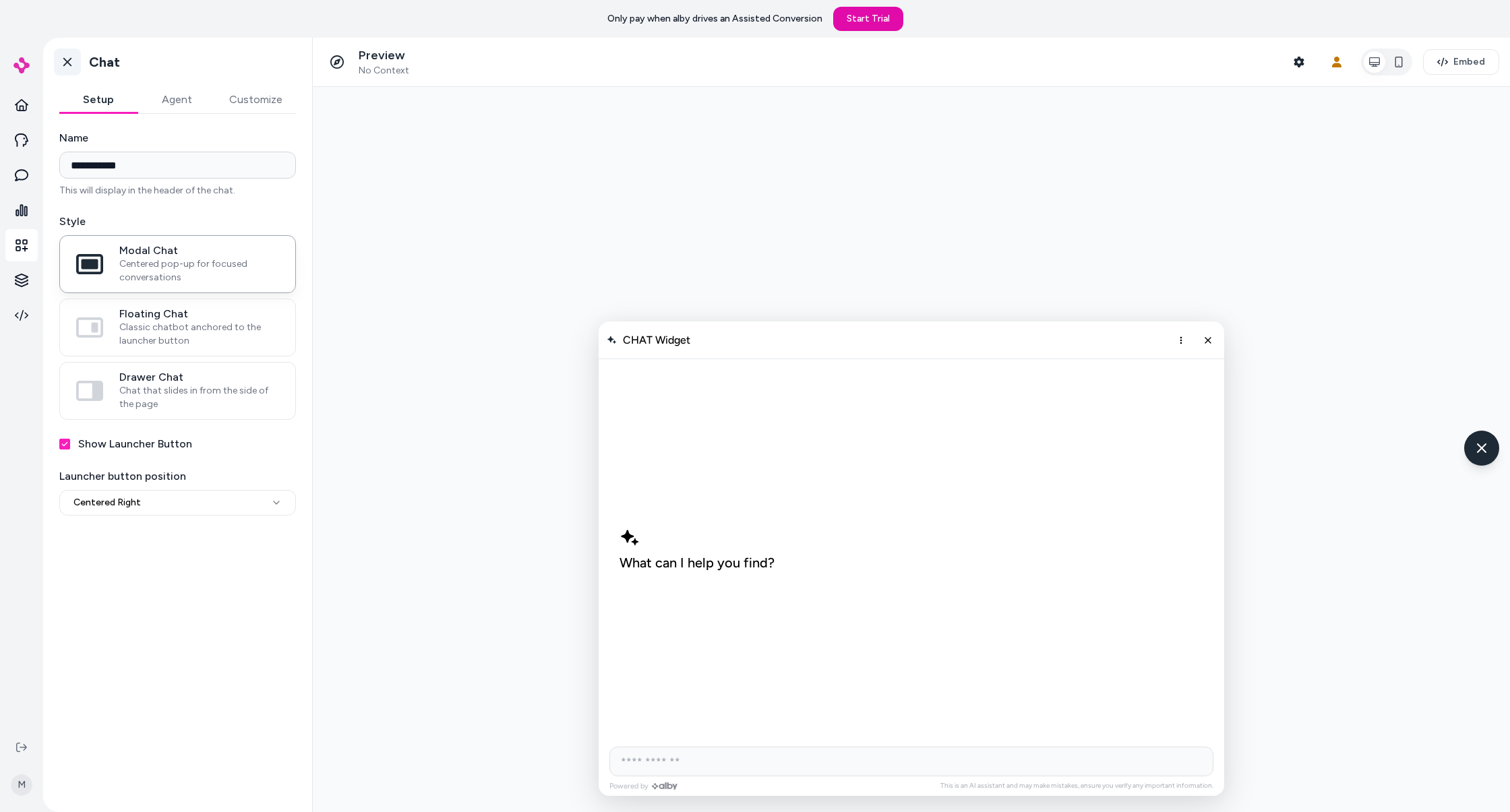
click at [69, 64] on icon at bounding box center [67, 62] width 13 height 13
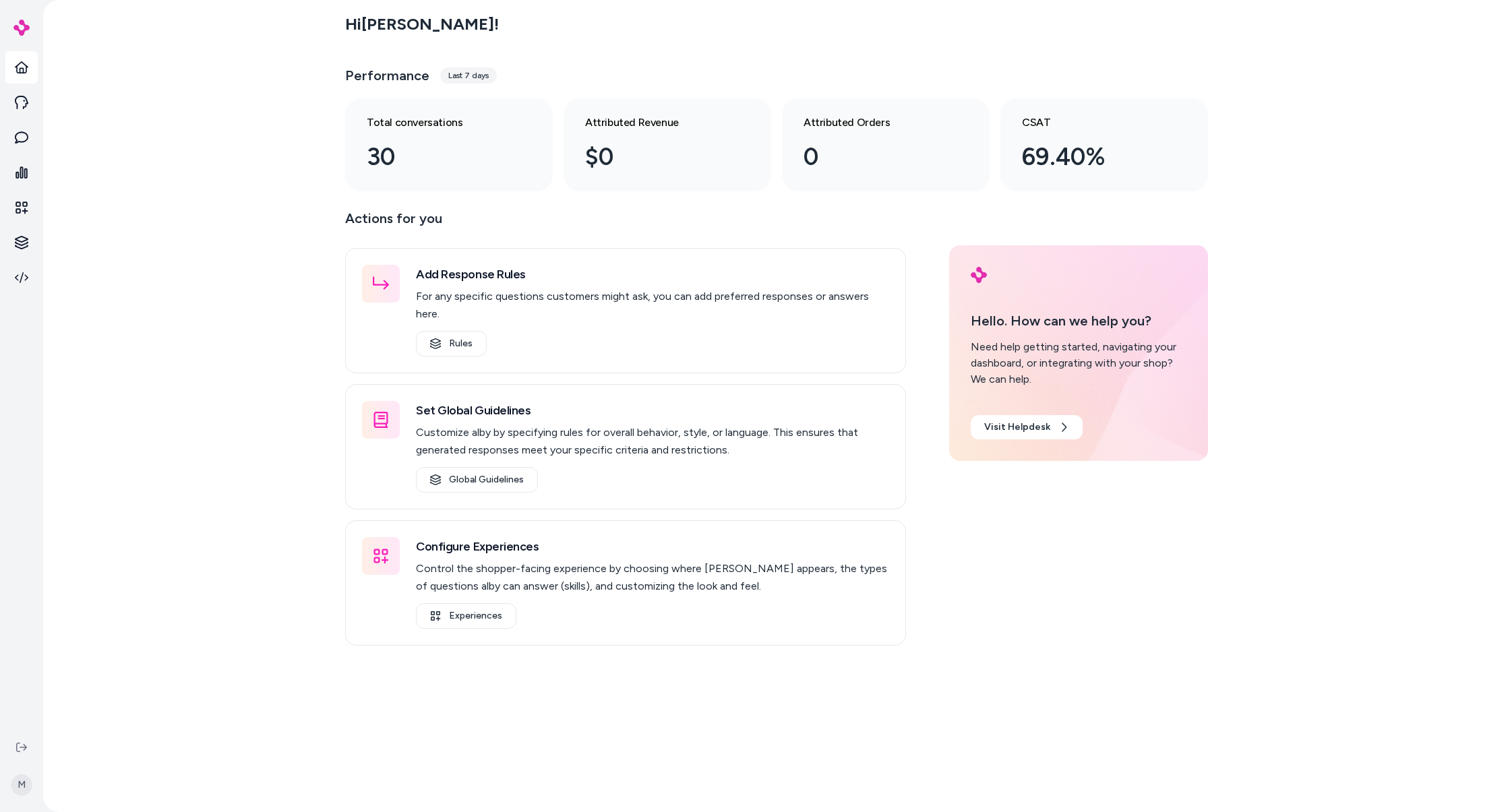
click at [243, 330] on div "Hi Matt ! Performance Last 7 days Total conversations 30 Attributed Revenue $0 …" at bounding box center [777, 406] width 1467 height 812
click at [803, 716] on main "Hi Matt ! Performance Last 7 days Total conversations 30 Attributed Revenue $0 …" at bounding box center [777, 406] width 863 height 812
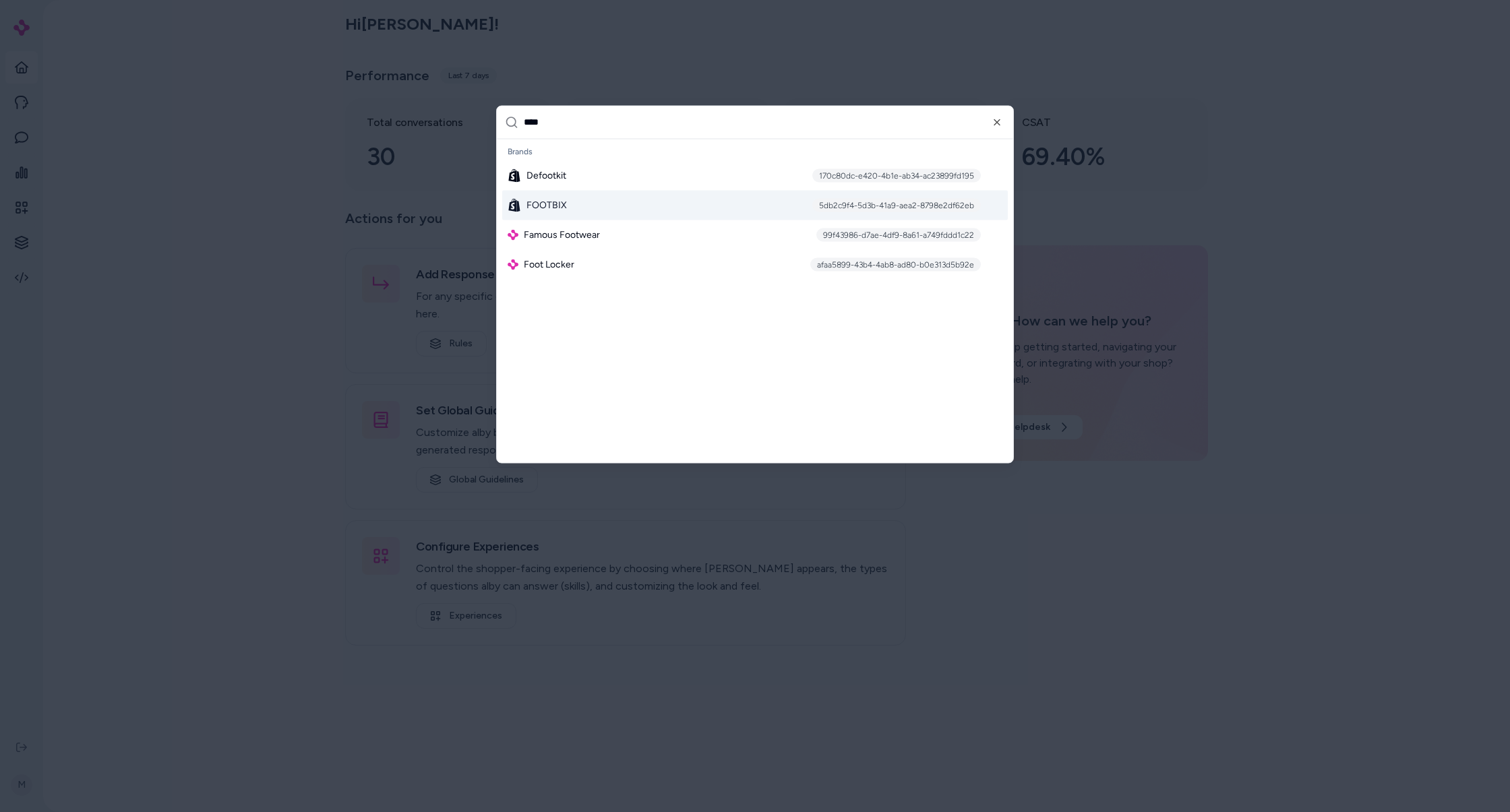
type input "****"
click at [701, 209] on div "FOOTBIX 5db2c9f4-5d3b-41a9-aea2-8798e2df62eb" at bounding box center [755, 204] width 506 height 29
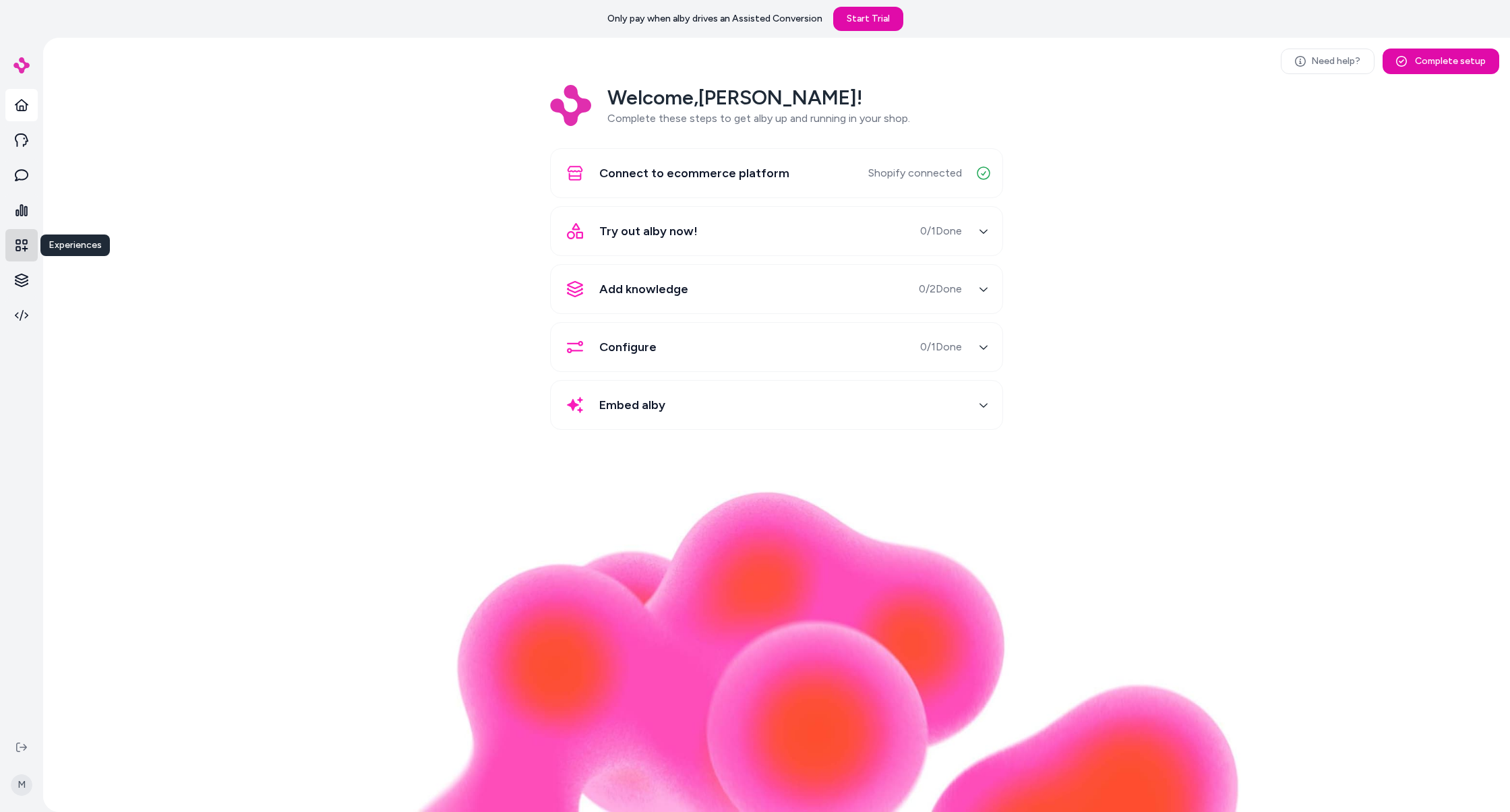
click at [25, 248] on icon at bounding box center [21, 245] width 12 height 12
